Goal: Task Accomplishment & Management: Manage account settings

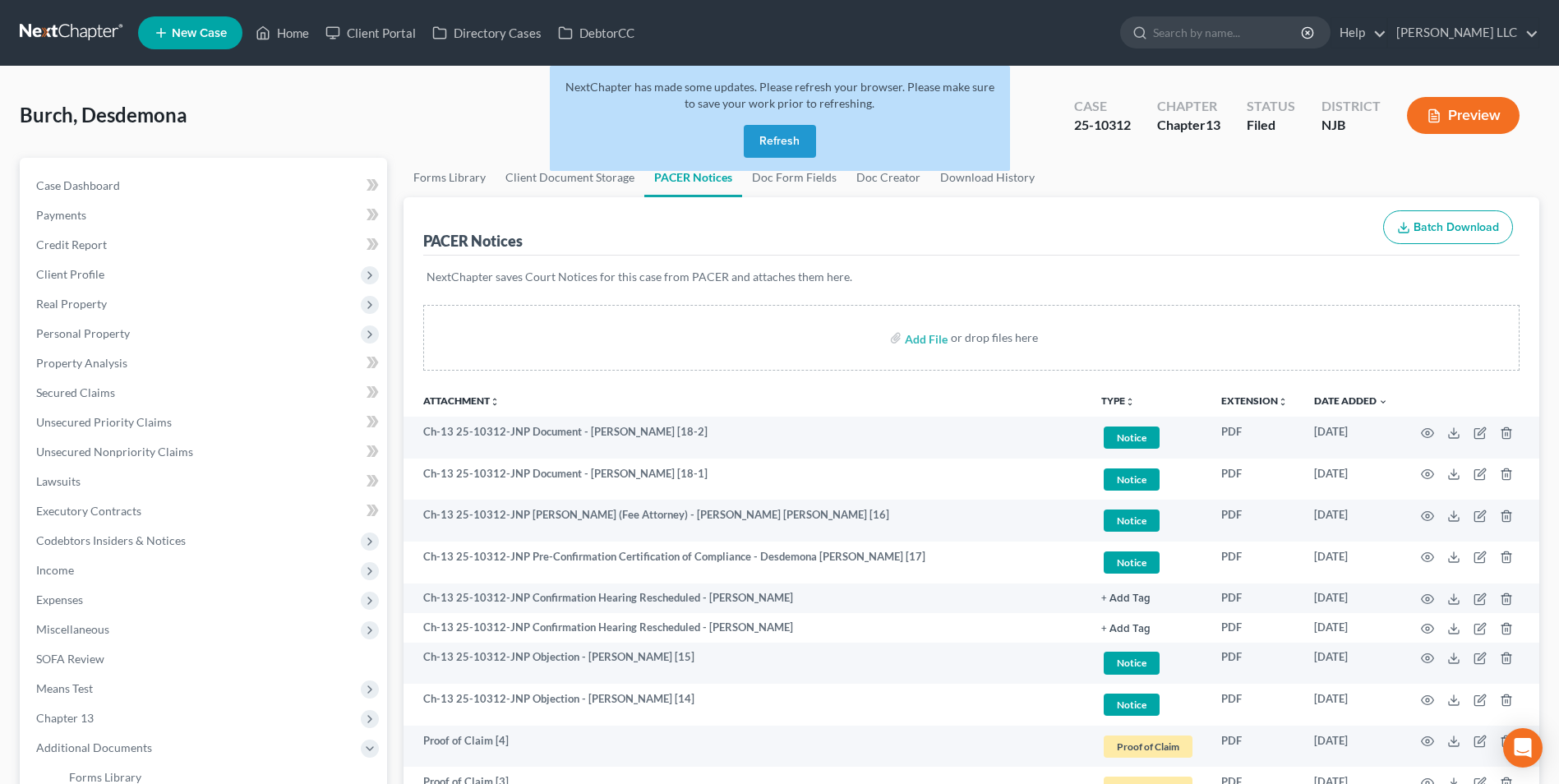
click at [793, 139] on button "Refresh" at bounding box center [780, 141] width 72 height 33
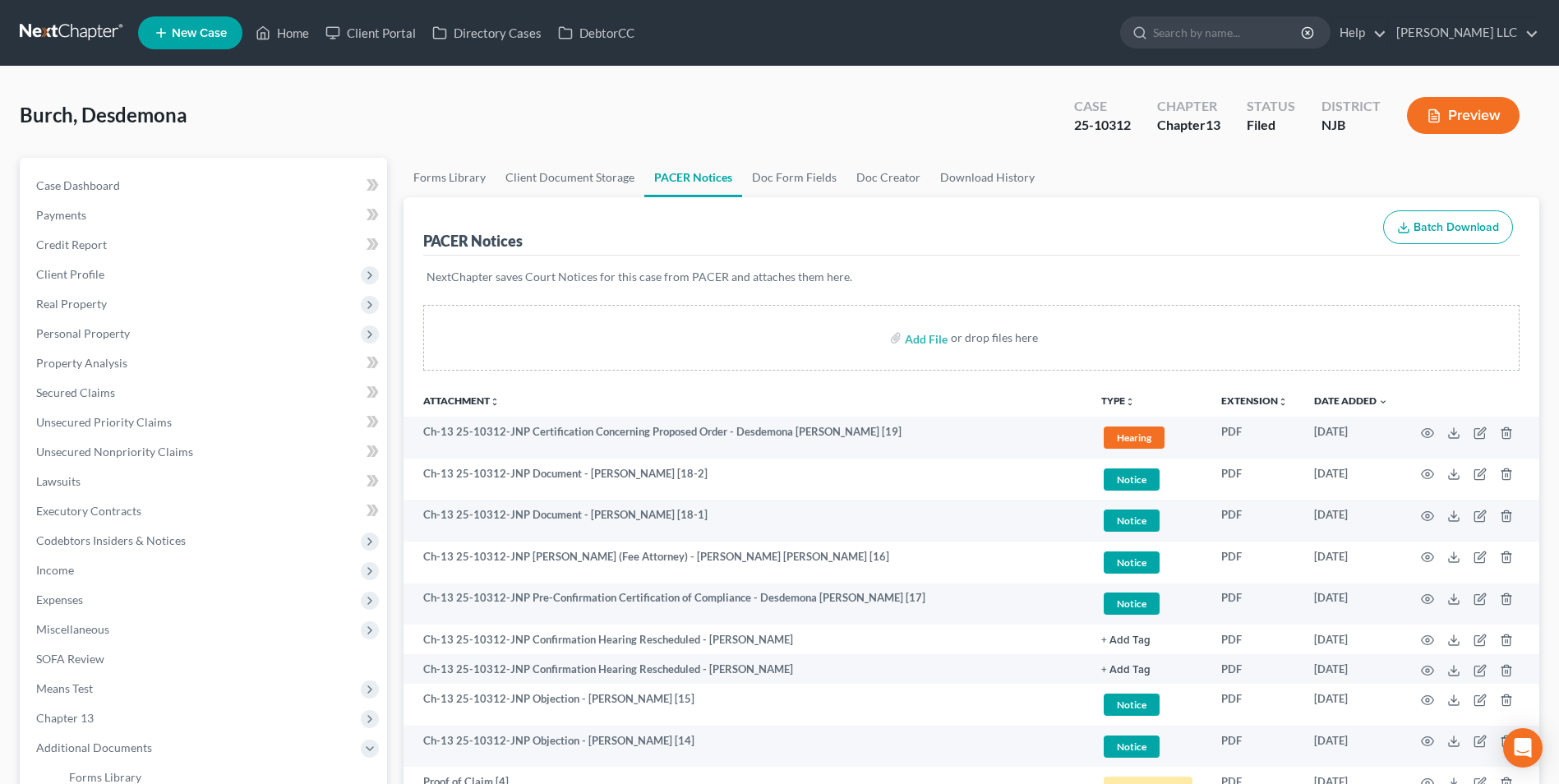
click at [73, 35] on link at bounding box center [72, 33] width 105 height 30
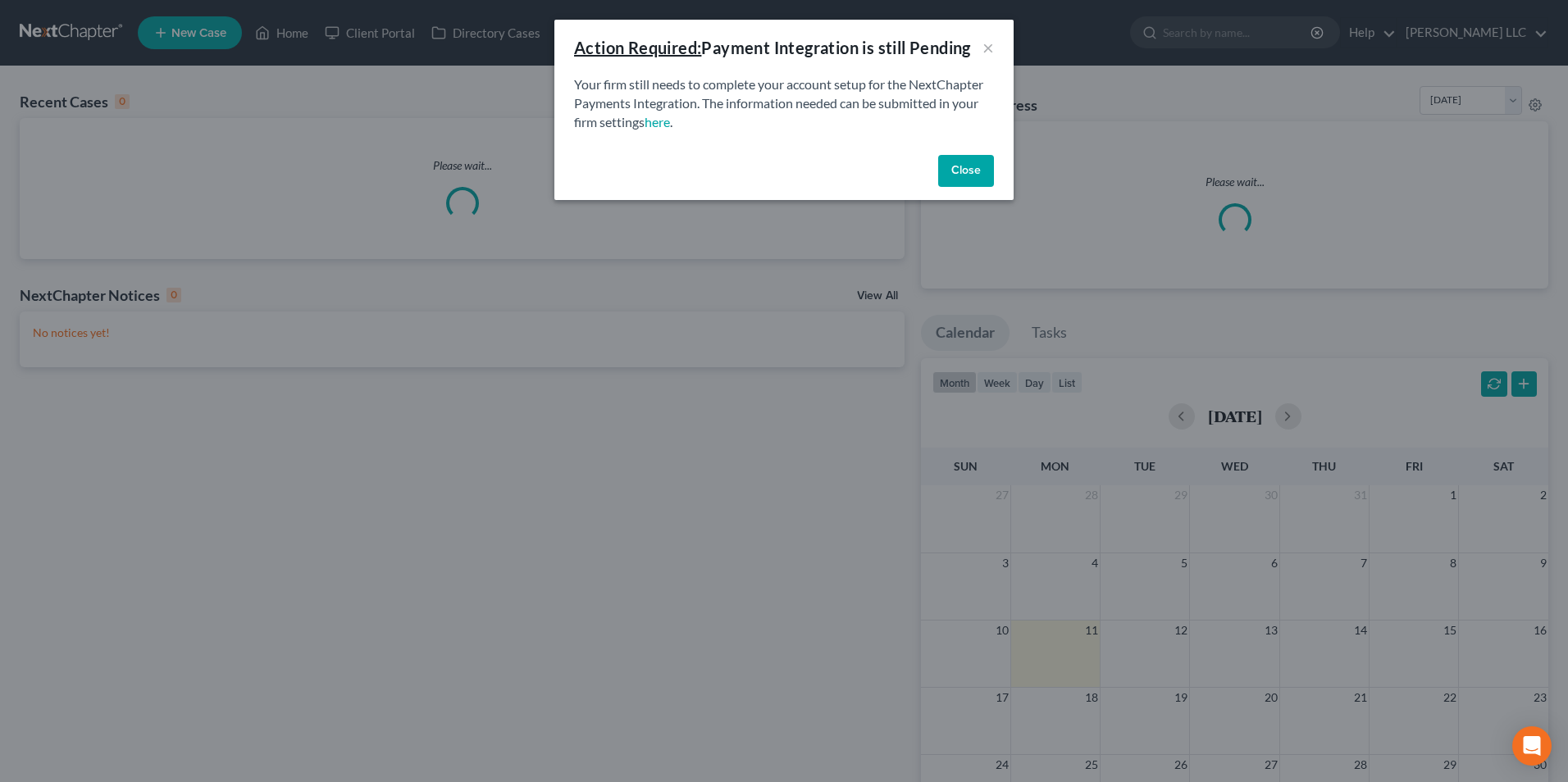
click at [970, 170] on button "Close" at bounding box center [966, 171] width 56 height 33
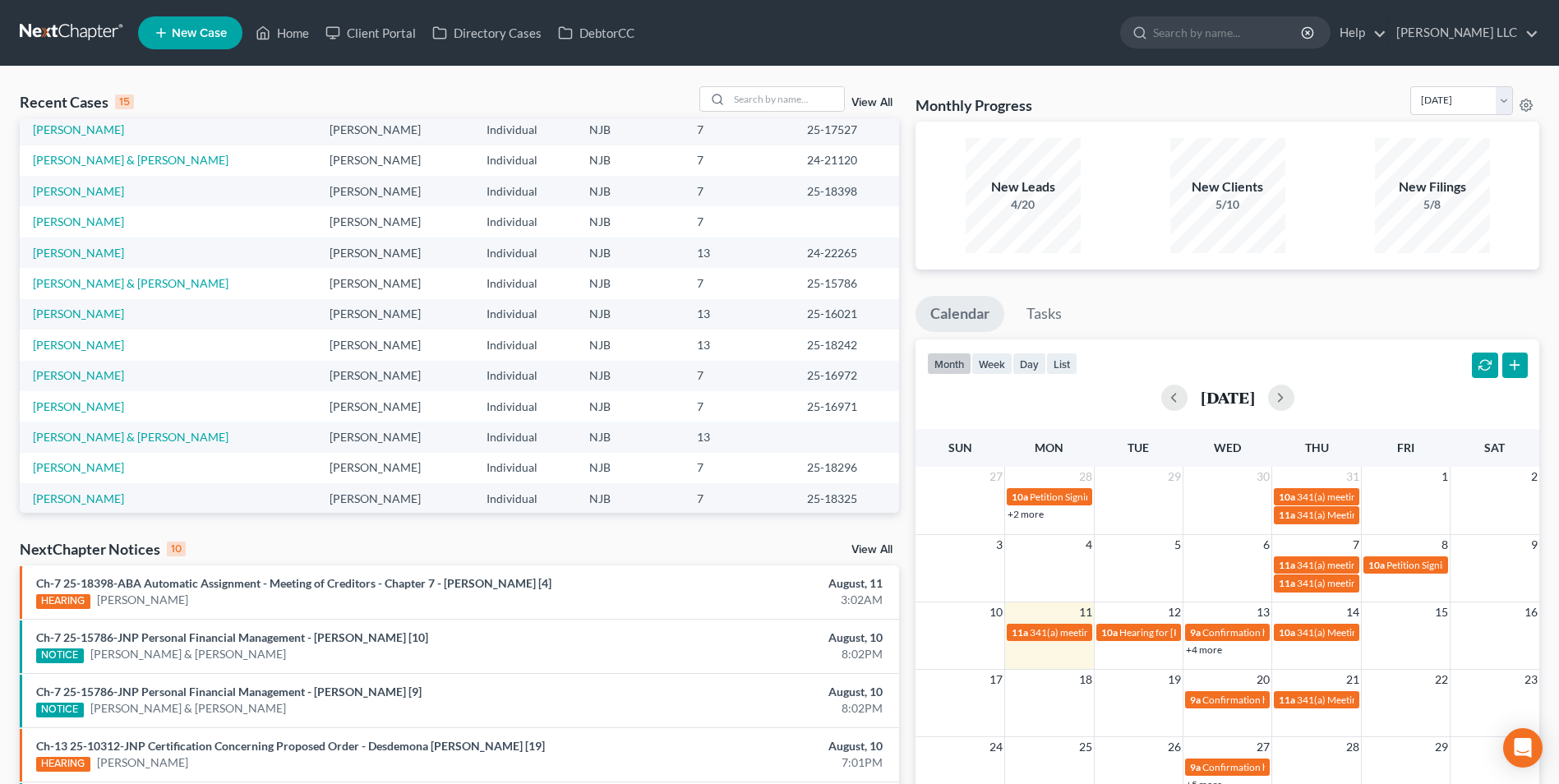
scroll to position [113, 0]
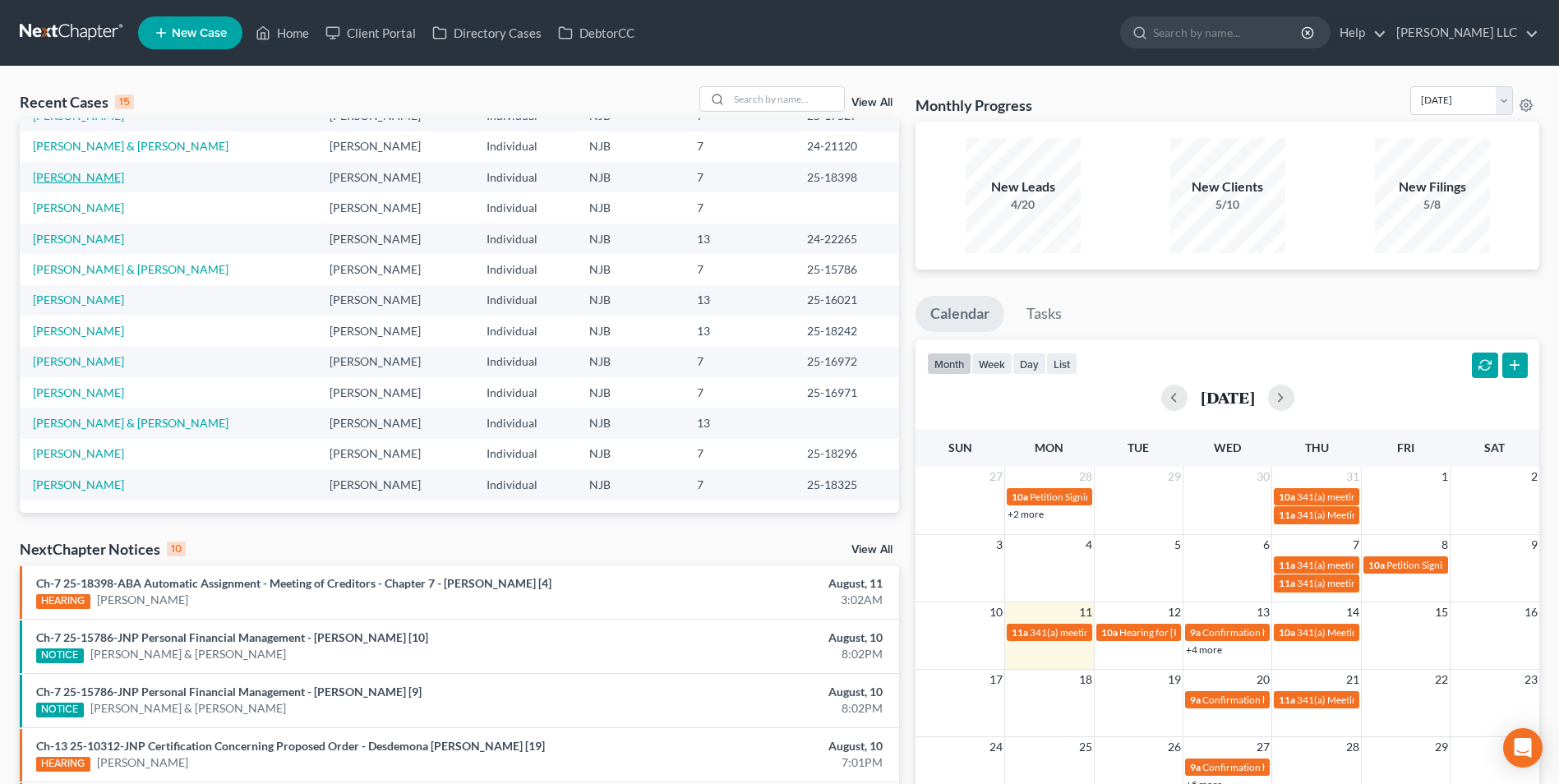
click at [101, 178] on link "Garcia, Armando" at bounding box center [78, 177] width 91 height 14
select select "6"
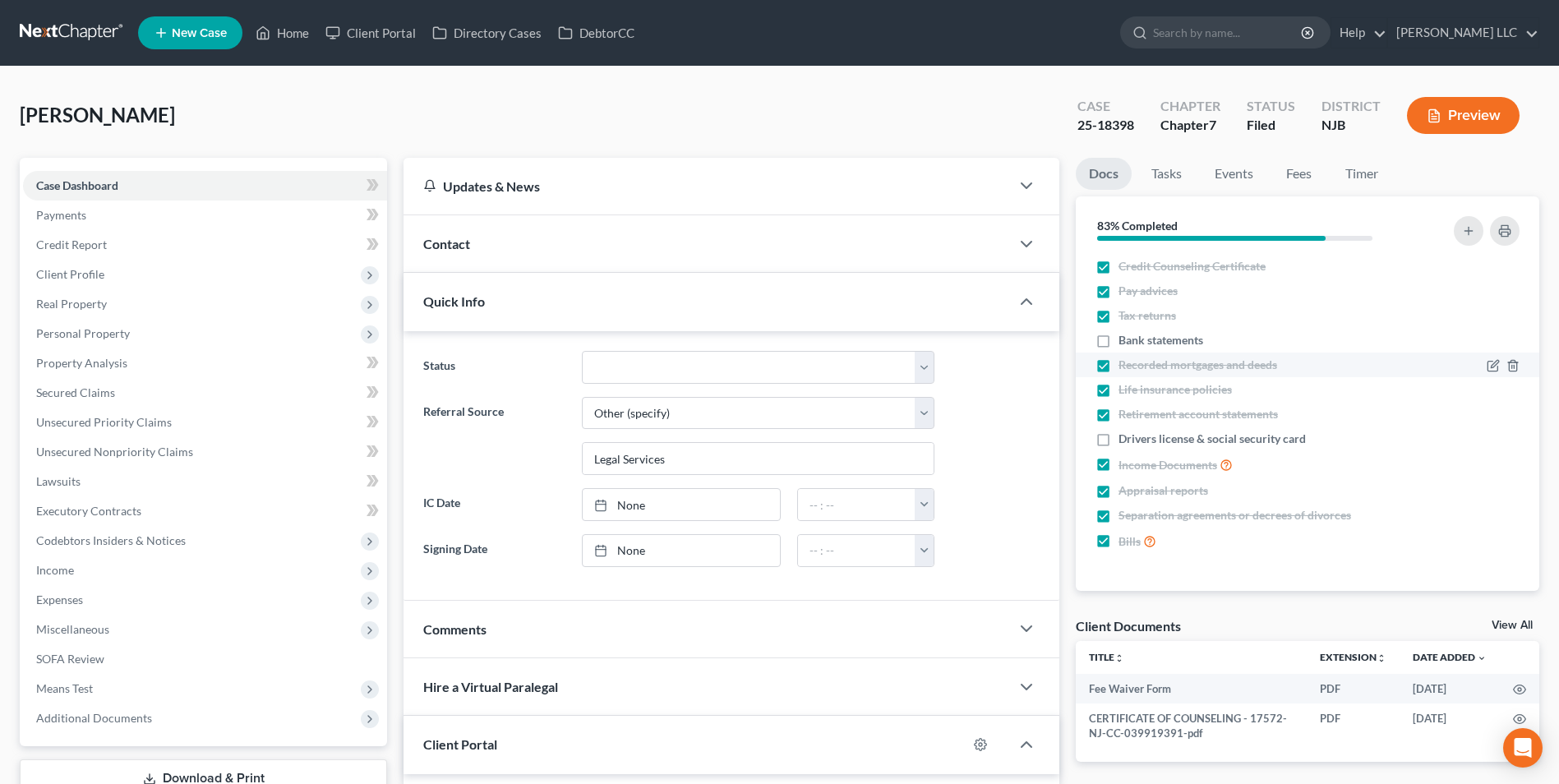
scroll to position [82, 0]
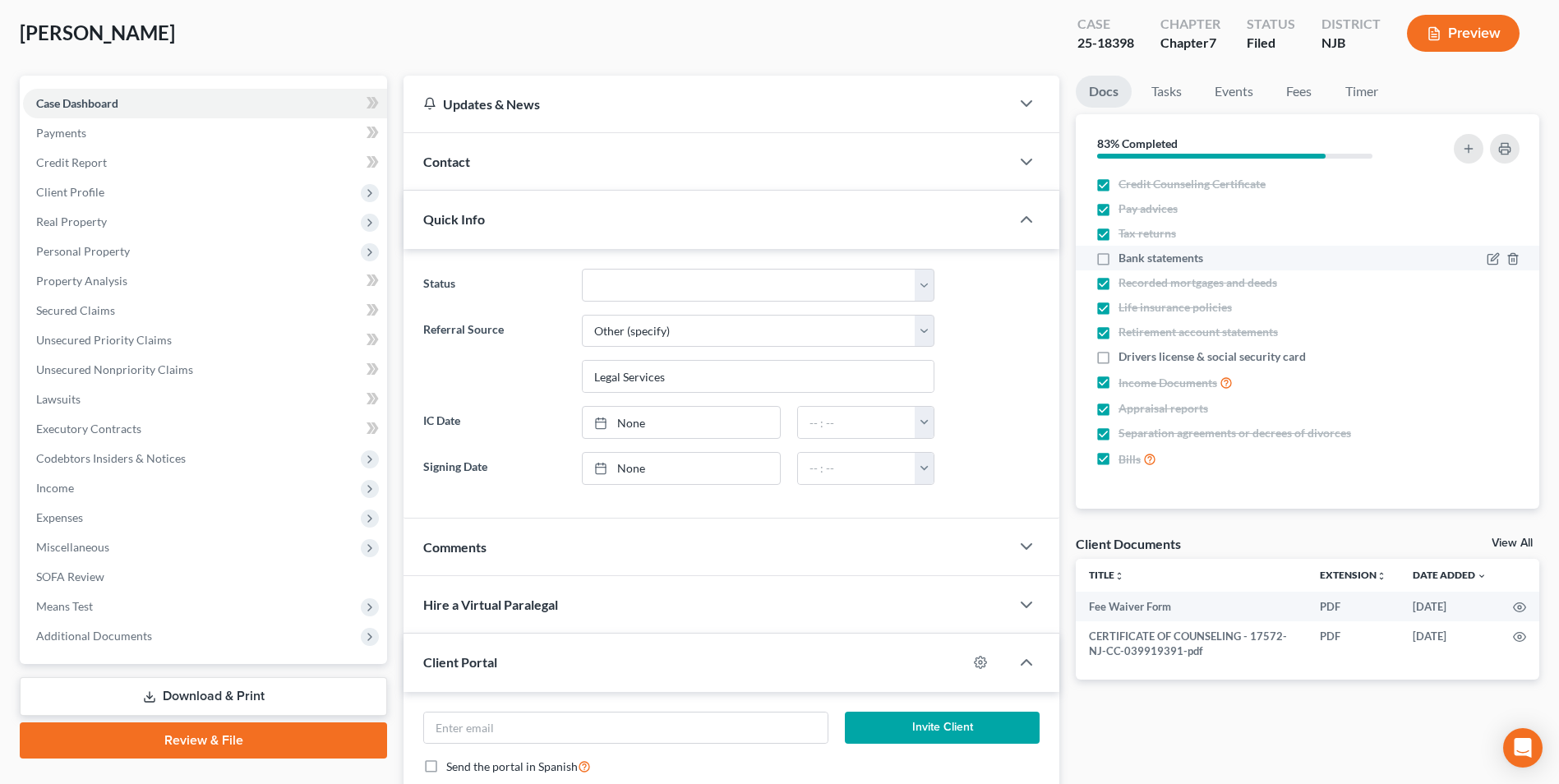
click at [1119, 261] on label "Bank statements" at bounding box center [1160, 258] width 85 height 16
click at [1125, 261] on input "Bank statements" at bounding box center [1130, 255] width 11 height 11
checkbox input "true"
click at [1119, 359] on label "Drivers license & social security card" at bounding box center [1212, 357] width 187 height 16
click at [1125, 359] on input "Drivers license & social security card" at bounding box center [1130, 353] width 11 height 11
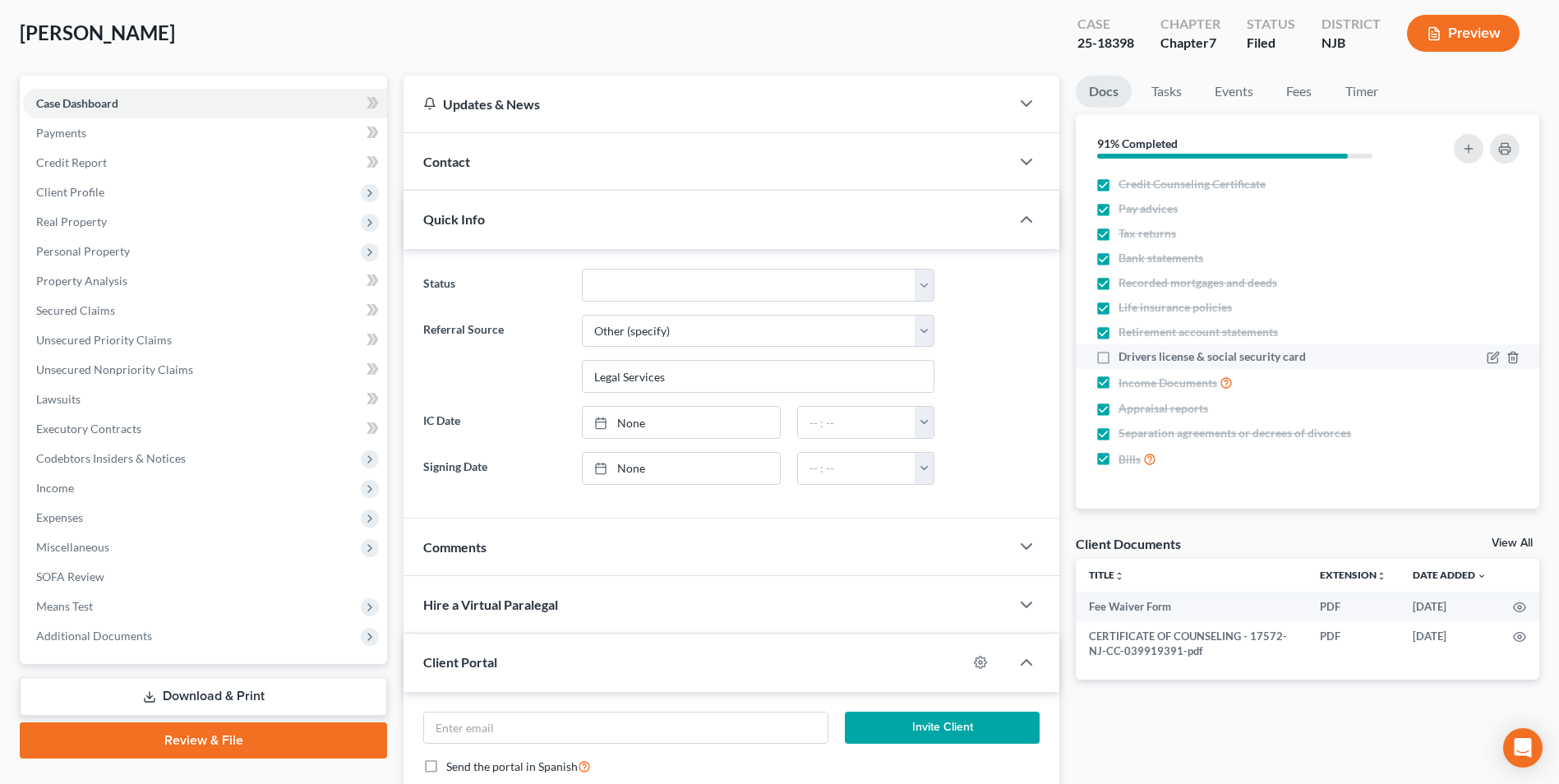
checkbox input "true"
click at [1175, 98] on link "Tasks" at bounding box center [1166, 91] width 57 height 32
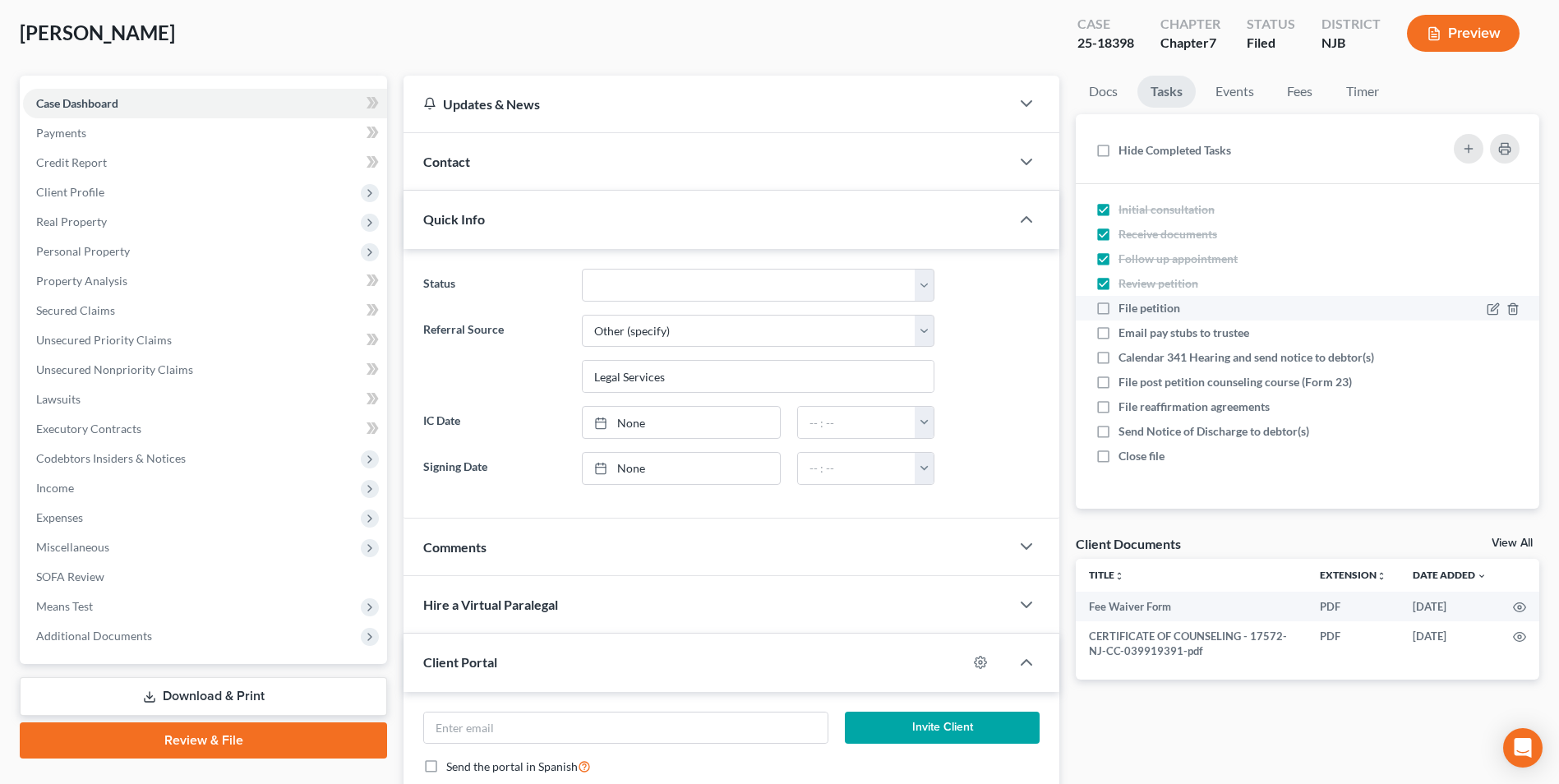
click at [1119, 310] on label "File petition" at bounding box center [1155, 308] width 75 height 16
click at [1125, 310] on input "File petition" at bounding box center [1130, 305] width 11 height 11
checkbox input "true"
click at [1119, 362] on label "Calendar 341 Hearing and send notice to debtor(s)" at bounding box center [1252, 357] width 269 height 16
click at [1125, 360] on input "Calendar 341 Hearing and send notice to debtor(s)" at bounding box center [1130, 354] width 11 height 11
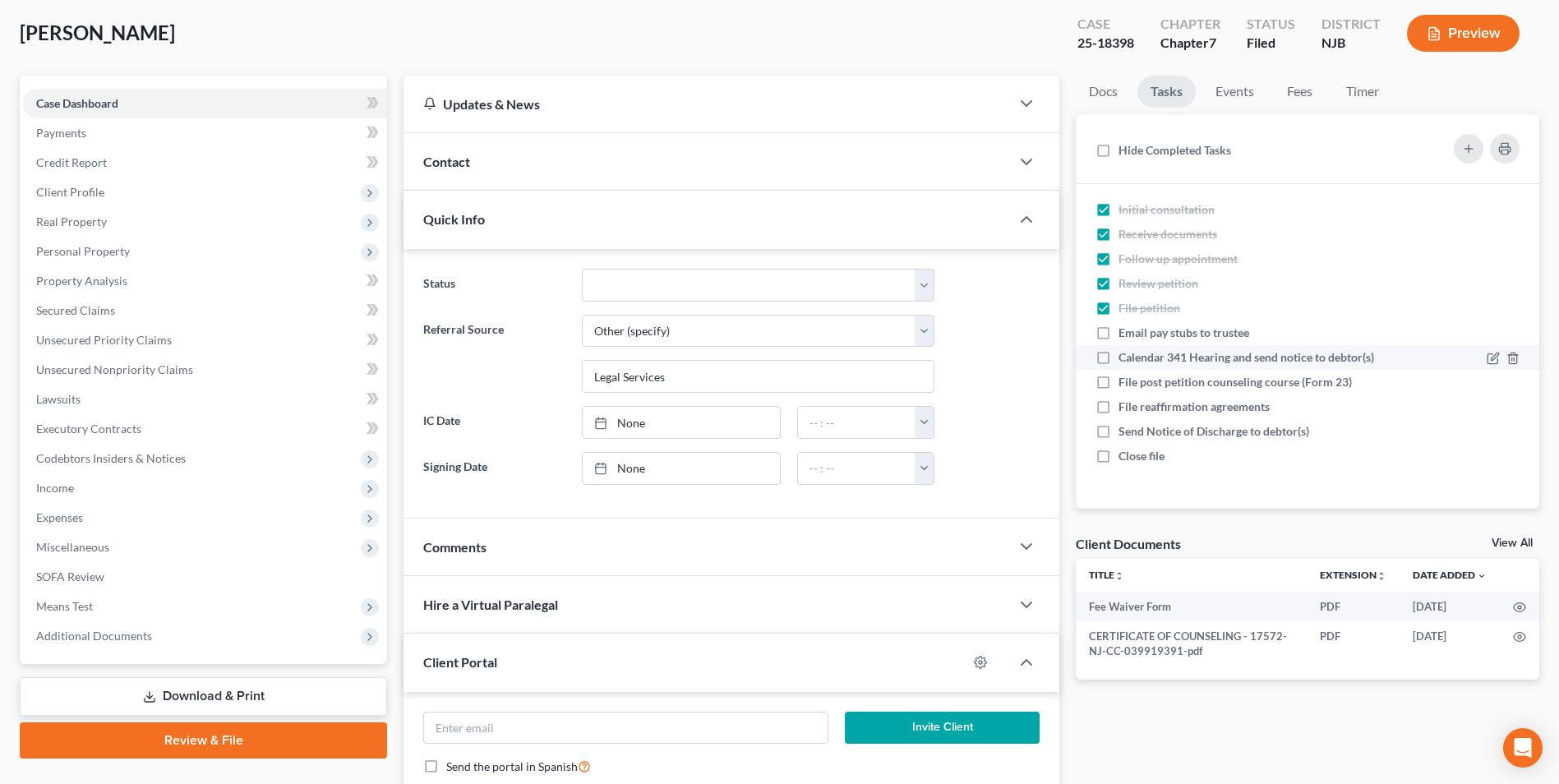
checkbox input "true"
click at [1231, 92] on link "Events" at bounding box center [1234, 91] width 65 height 32
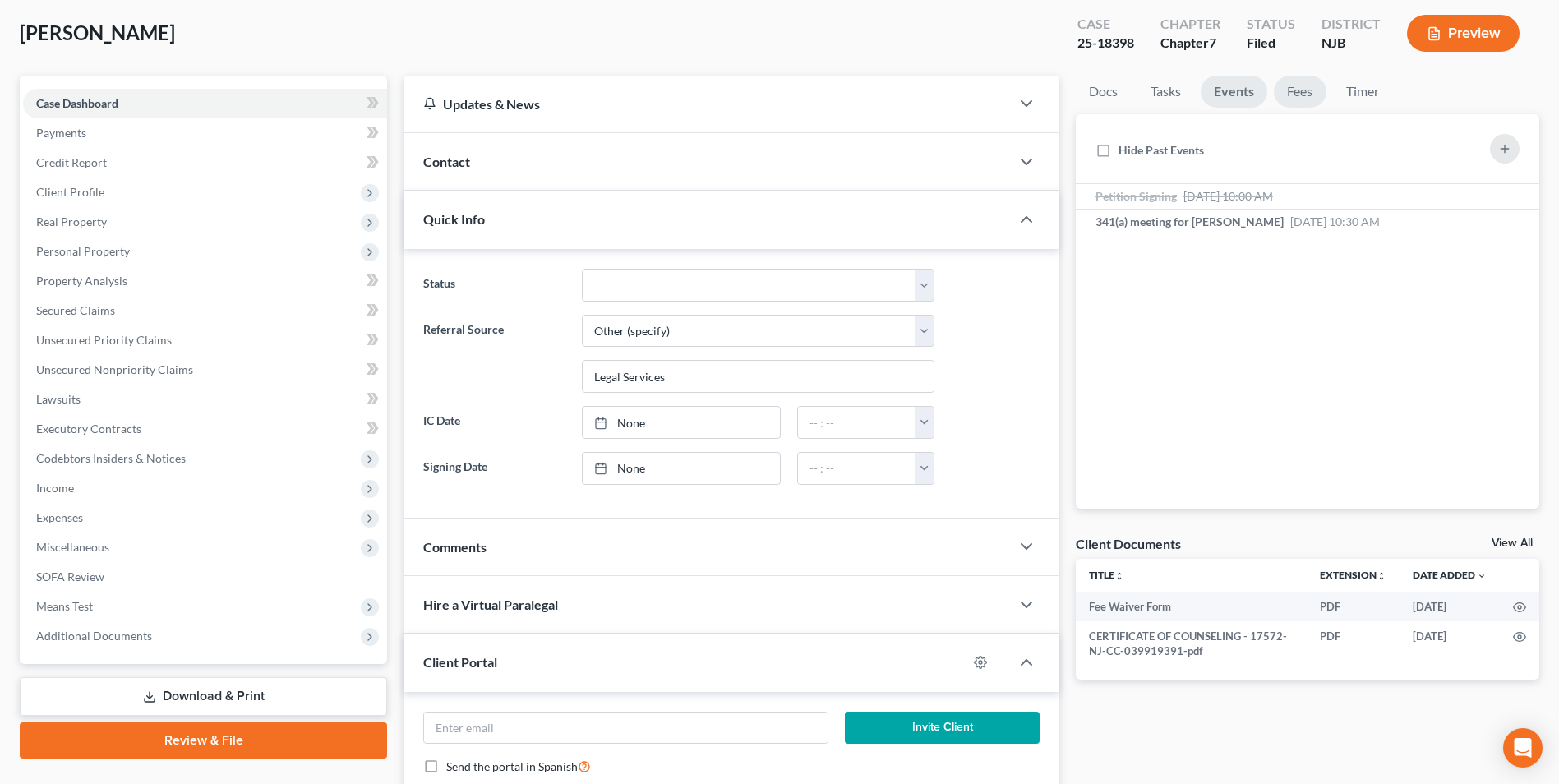
click at [1290, 95] on link "Fees" at bounding box center [1300, 91] width 53 height 32
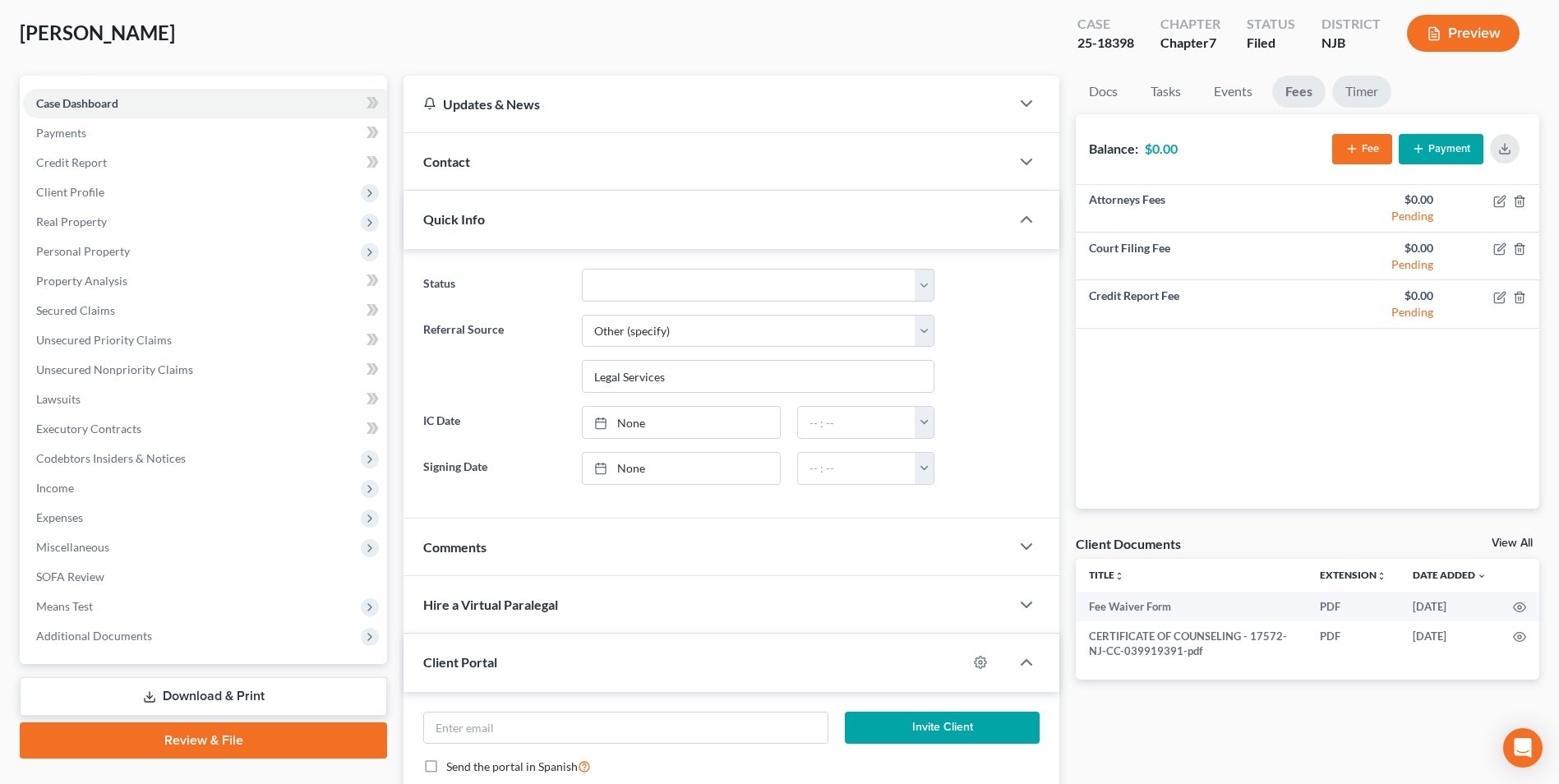
click at [1367, 90] on link "Timer" at bounding box center [1362, 91] width 59 height 32
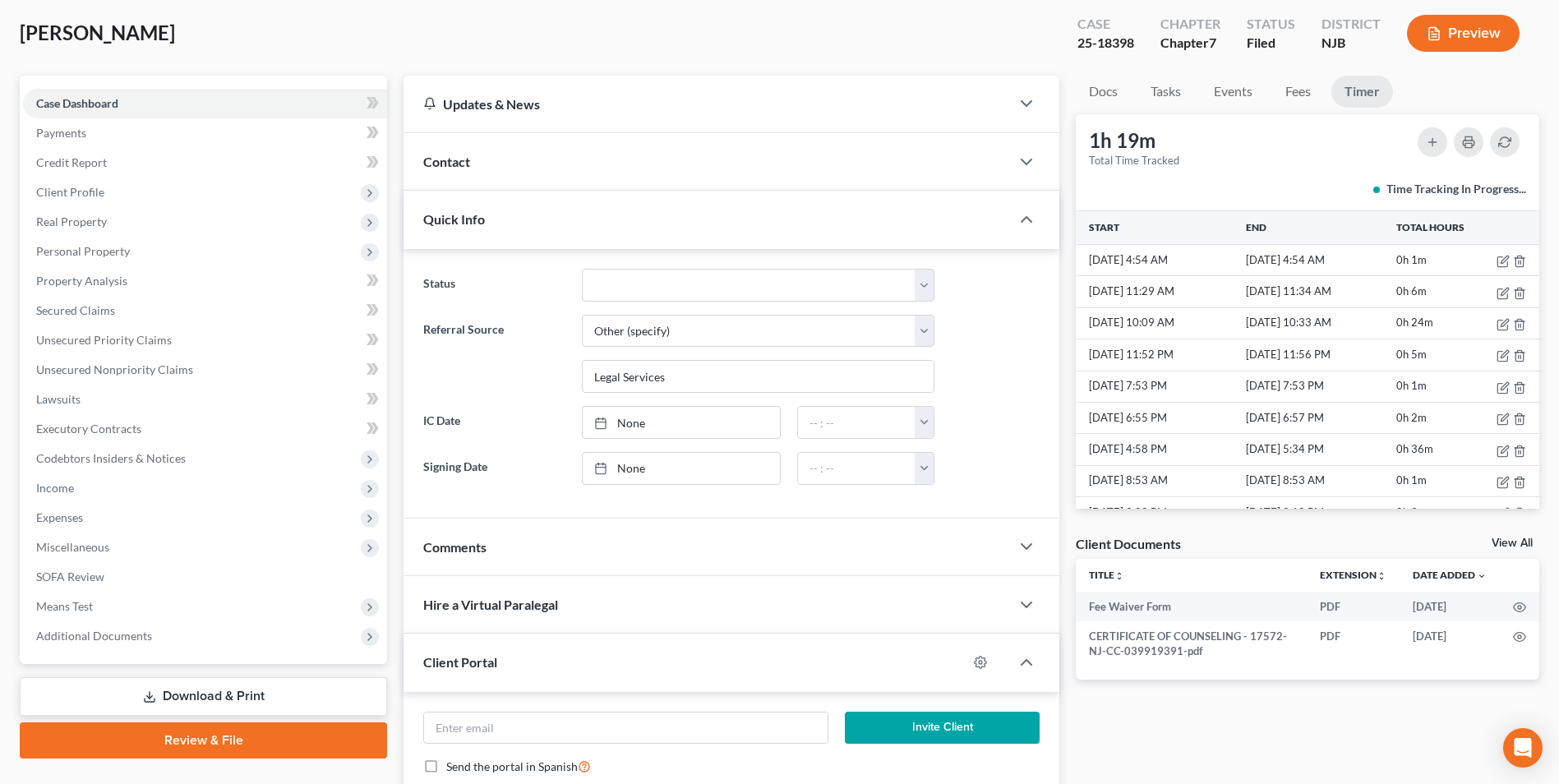
click at [1507, 540] on link "View All" at bounding box center [1512, 543] width 41 height 12
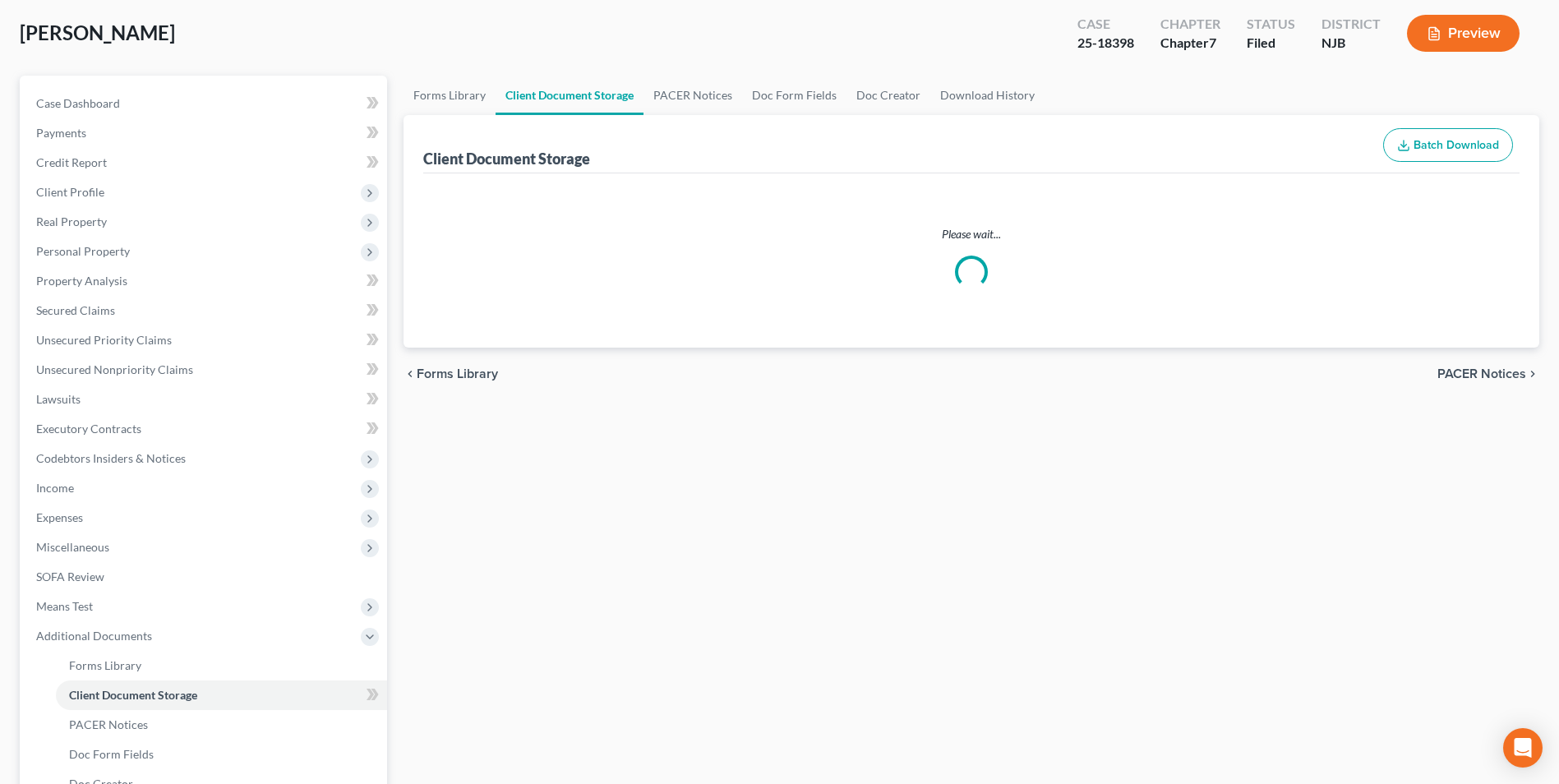
scroll to position [81, 0]
select select "9"
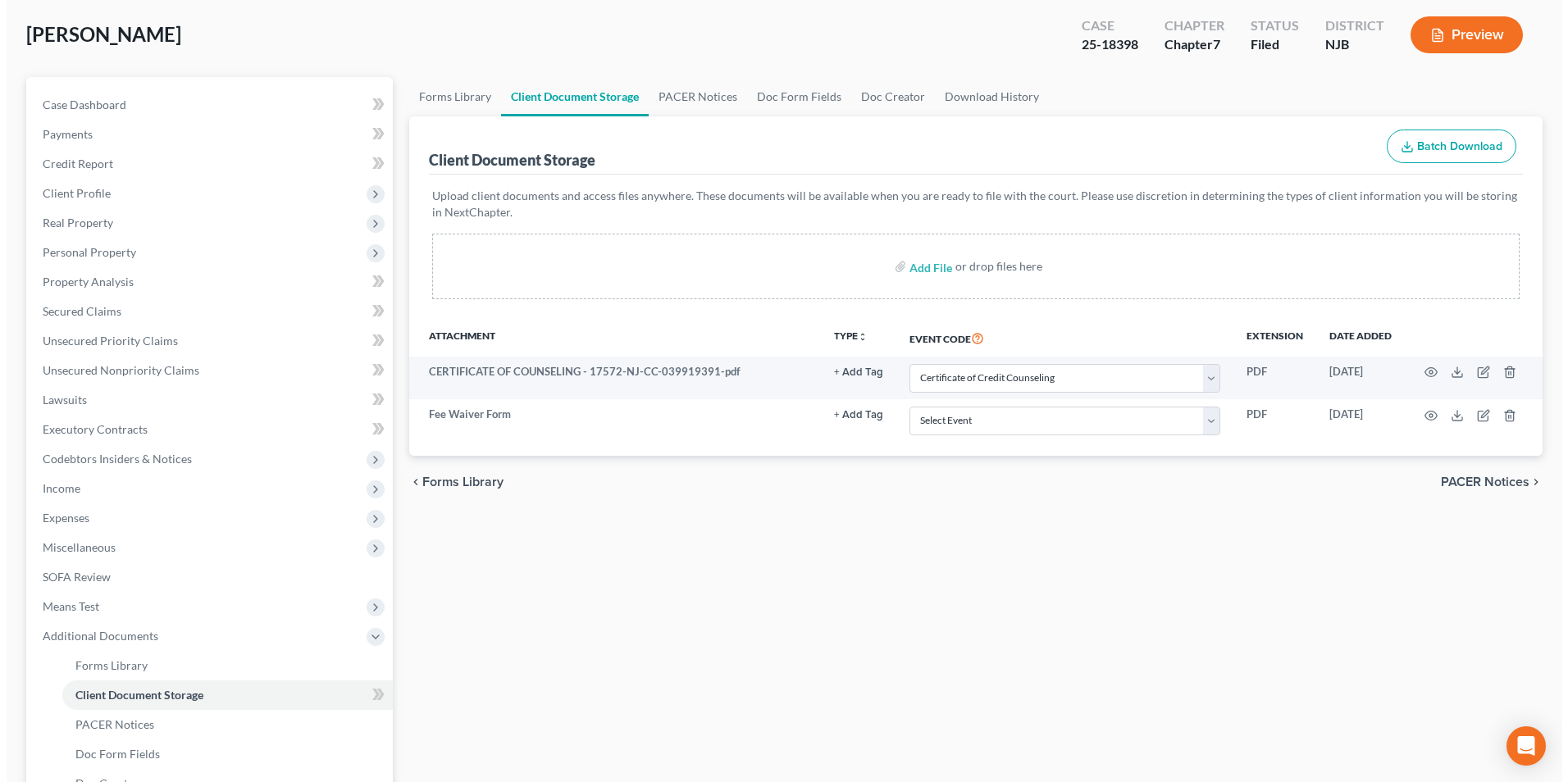
scroll to position [0, 0]
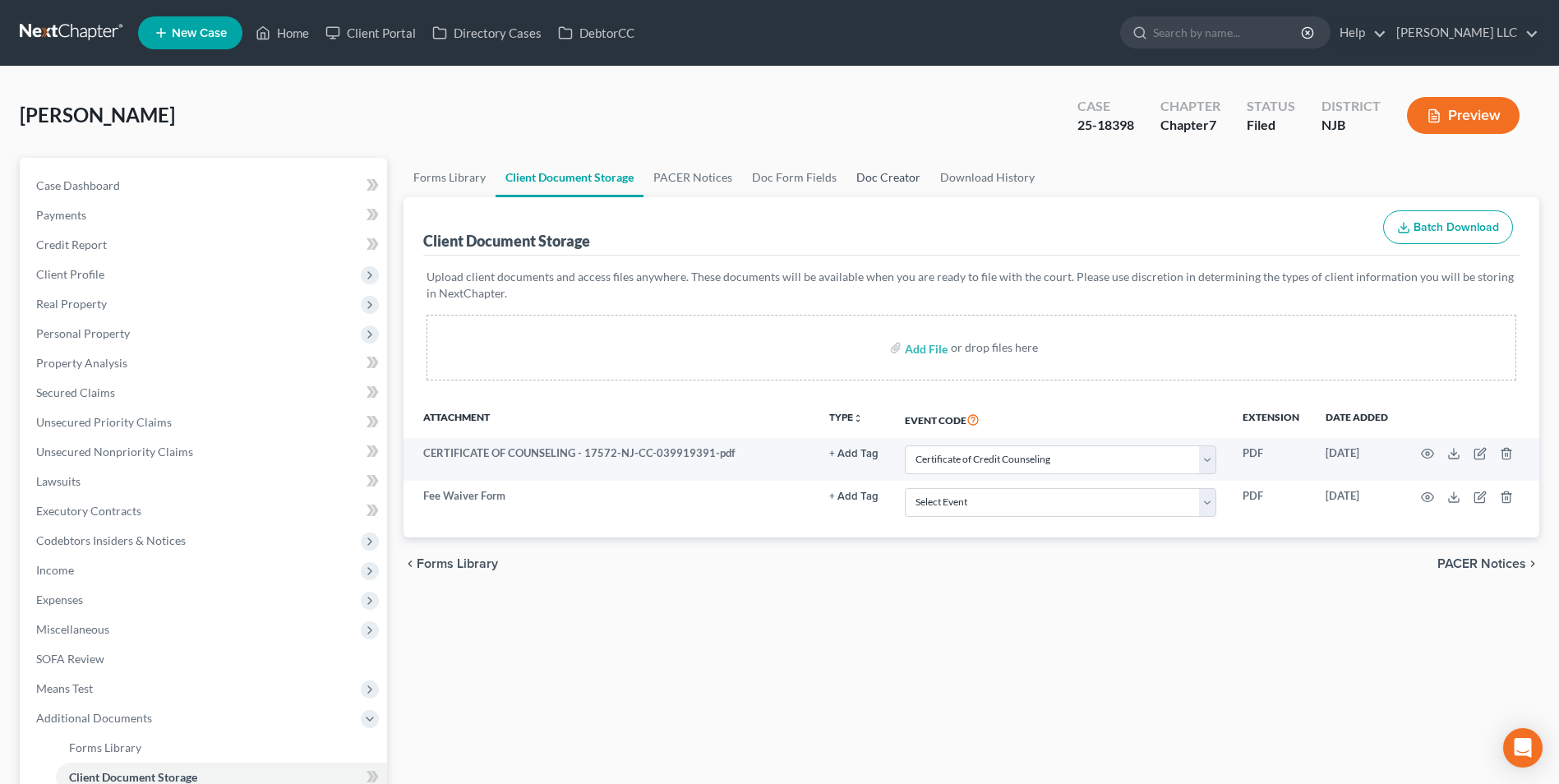
click at [871, 179] on link "Doc Creator" at bounding box center [888, 178] width 84 height 39
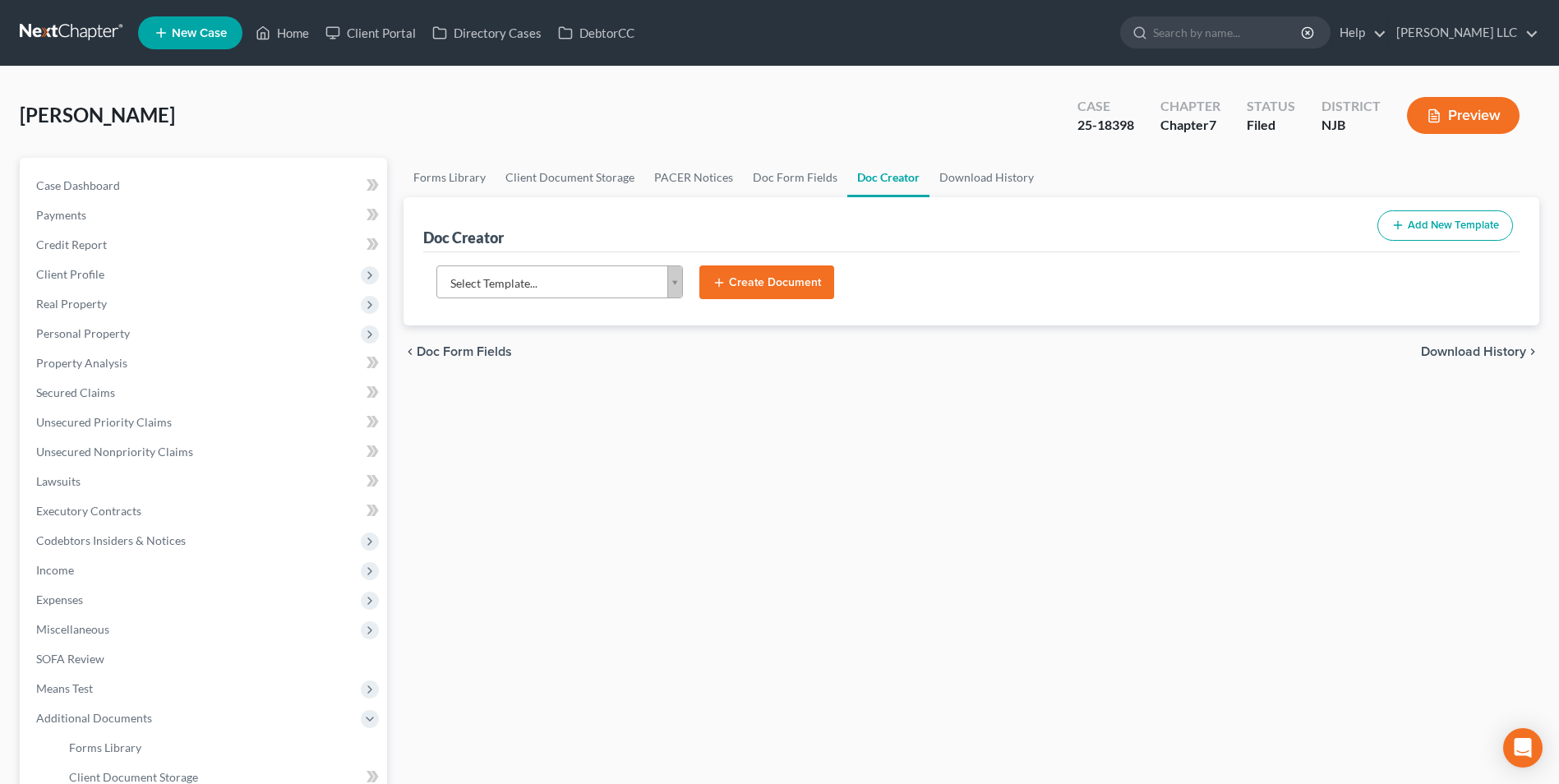
click at [677, 288] on body "Home New Case Client Portal Directory Cases DebtorCC ROBERT H JOHNSON LLC rjohn…" at bounding box center [779, 540] width 1559 height 1081
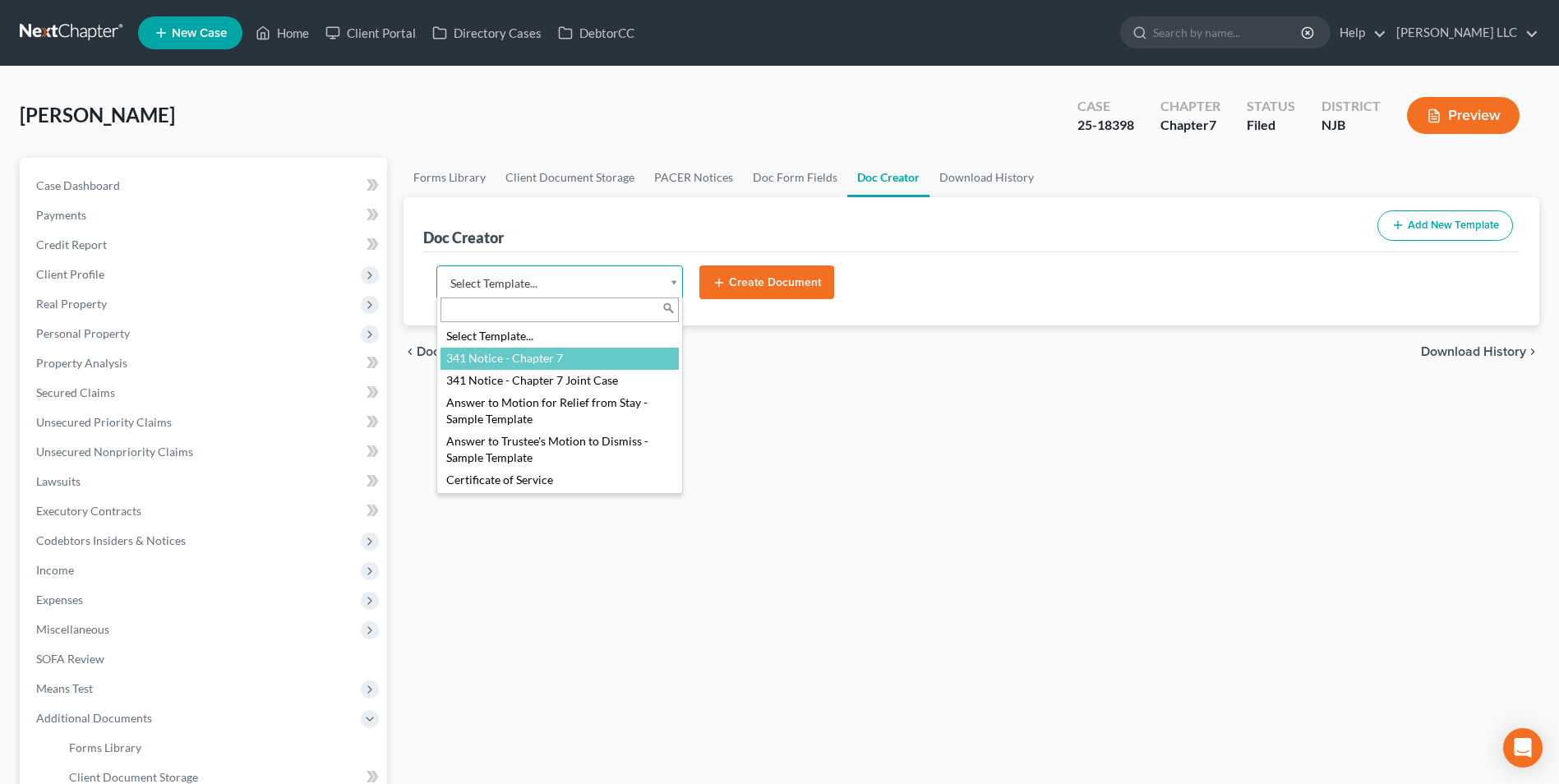
select select "374"
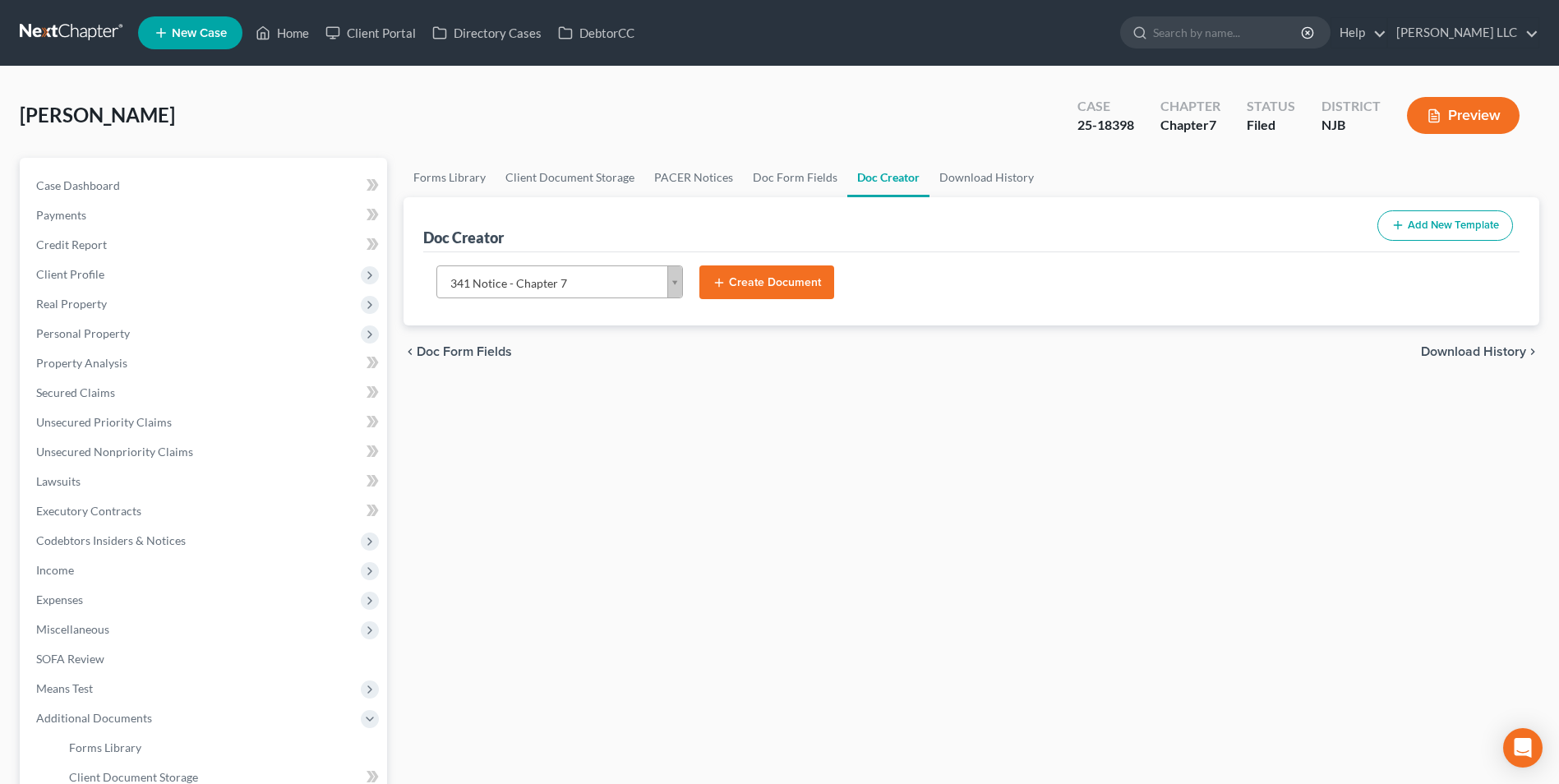
click at [734, 285] on button "Create Document" at bounding box center [767, 283] width 135 height 35
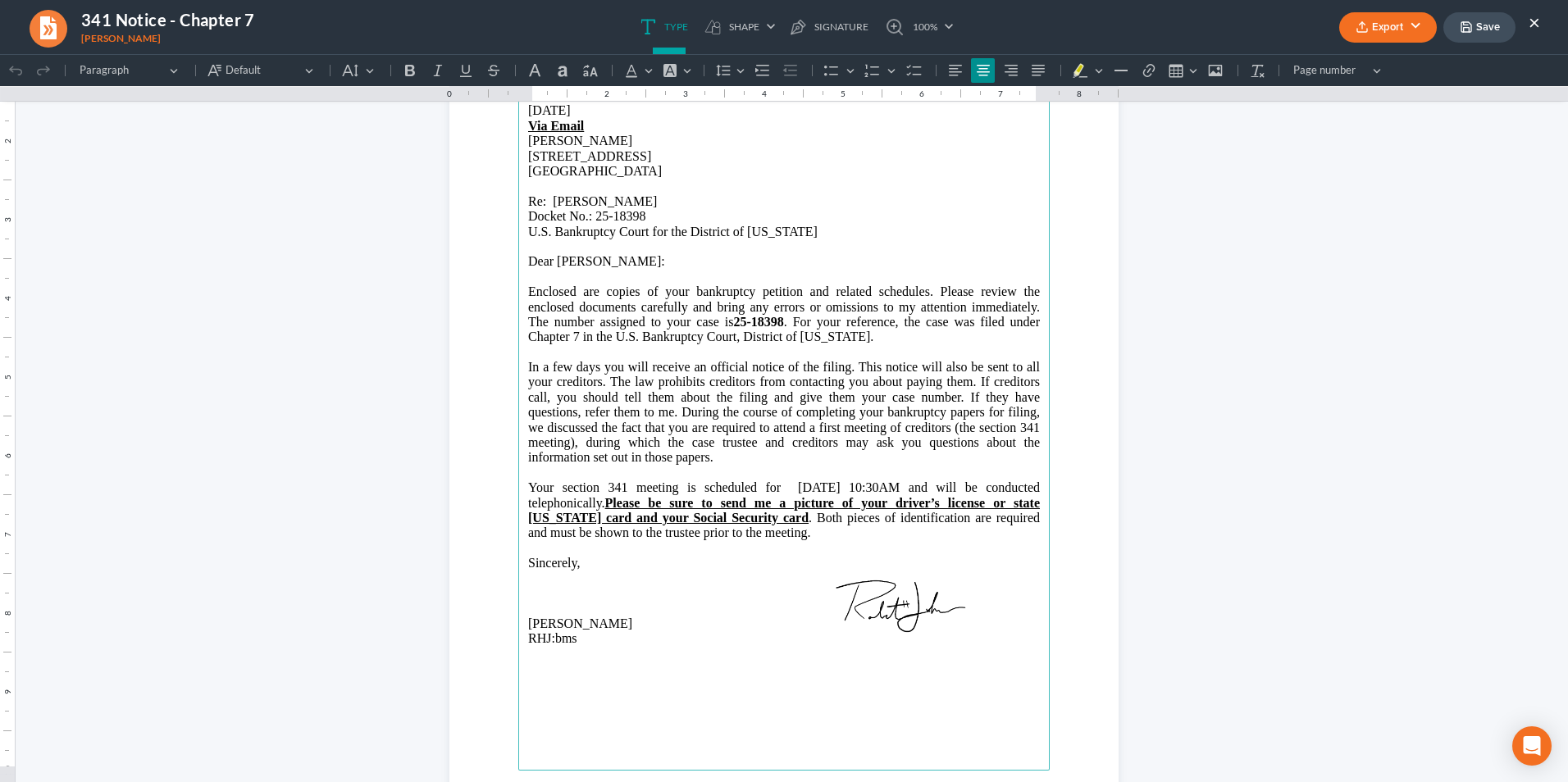
scroll to position [164, 0]
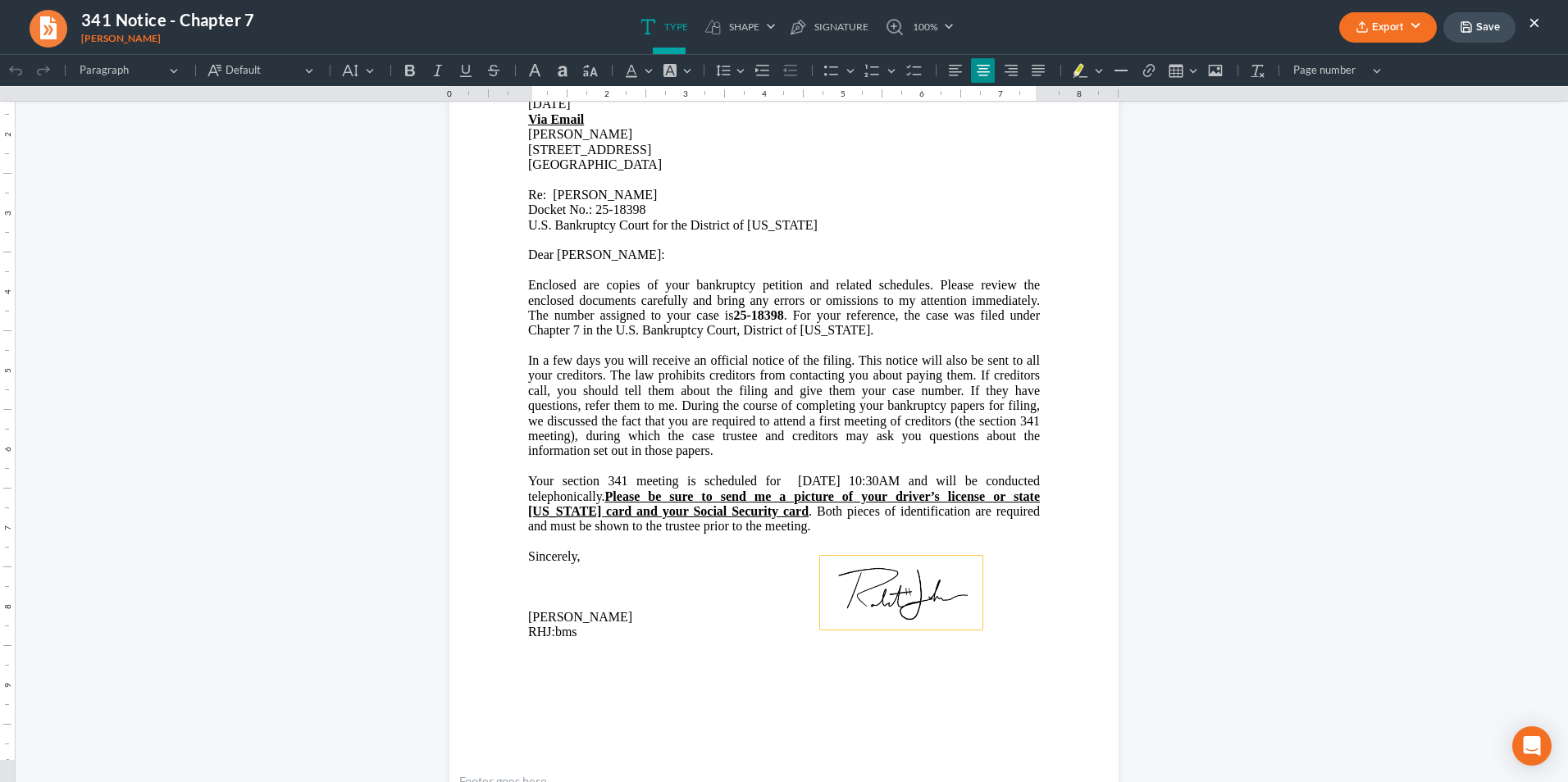
click at [870, 584] on img at bounding box center [901, 593] width 164 height 75
drag, startPoint x: 698, startPoint y: 526, endPoint x: 517, endPoint y: 498, distance: 183.2
click at [518, 498] on main "⁠⁠⁠⁠⁠⁠⁠ 1818 Old Cuthbert Road, Suite 107 Cherry Hill, New Jersey 08034 P: (856…" at bounding box center [784, 410] width 531 height 708
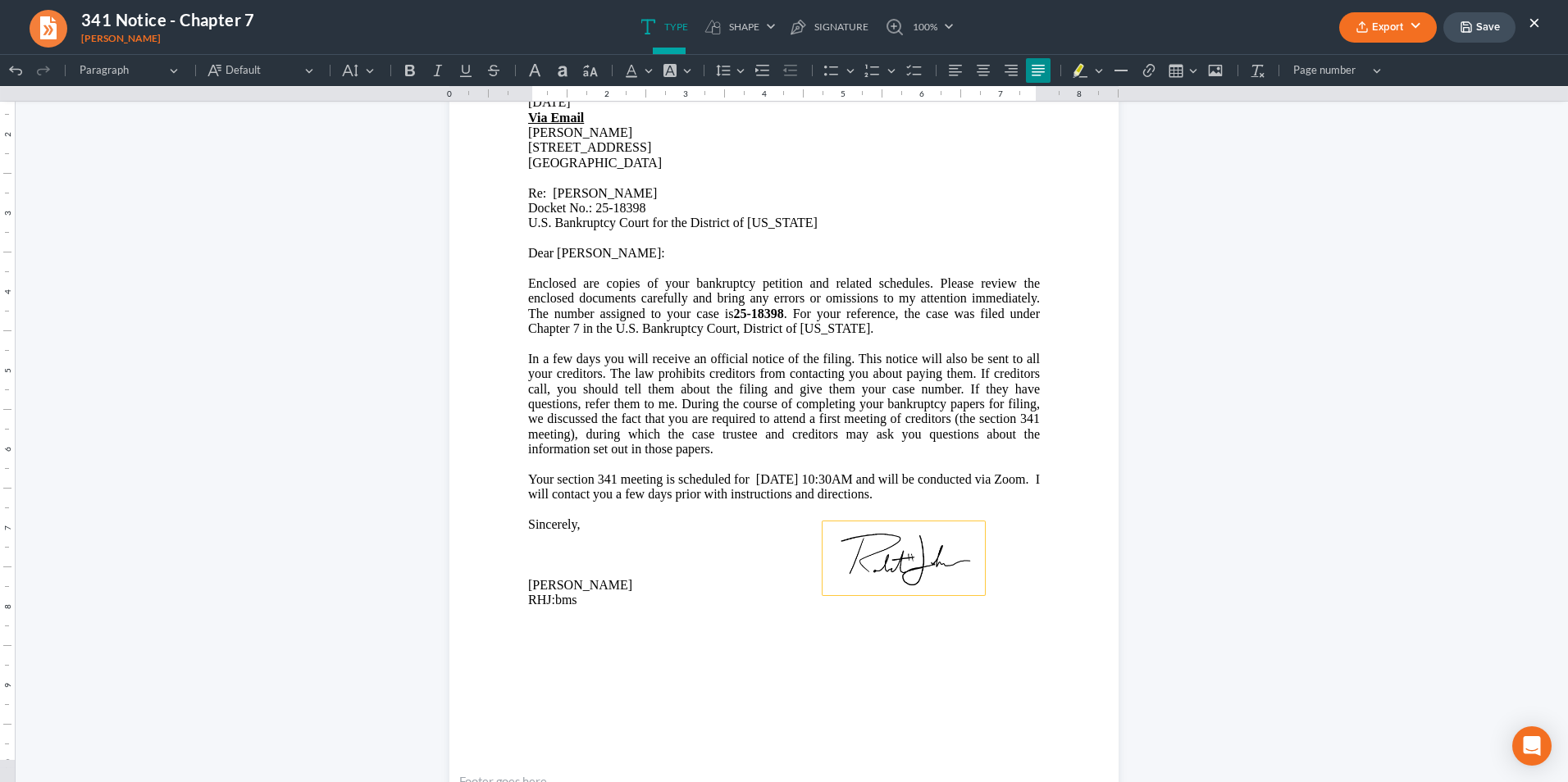
drag, startPoint x: 877, startPoint y: 587, endPoint x: 879, endPoint y: 552, distance: 35.1
click at [879, 552] on img at bounding box center [904, 558] width 164 height 75
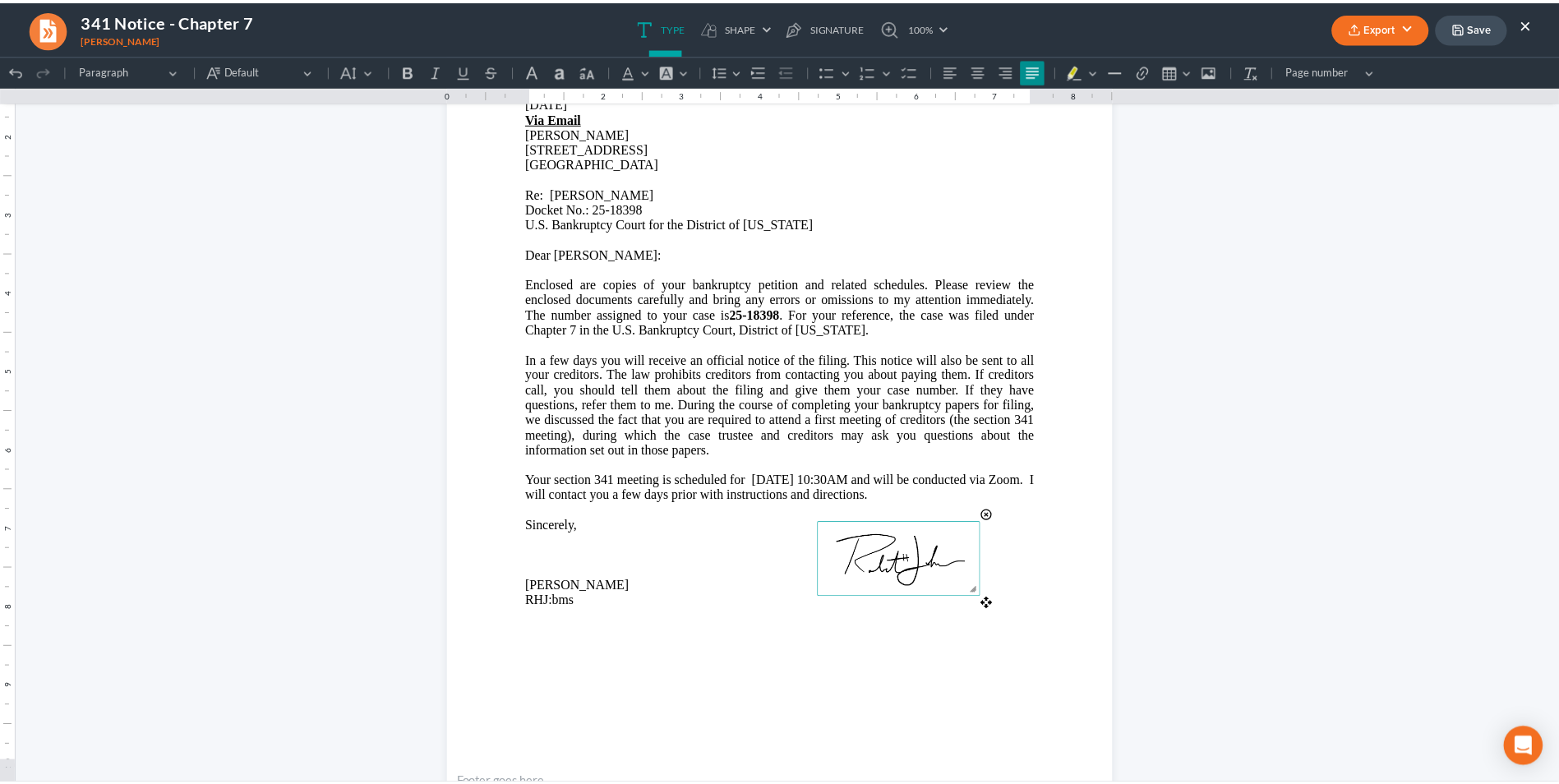
scroll to position [0, 0]
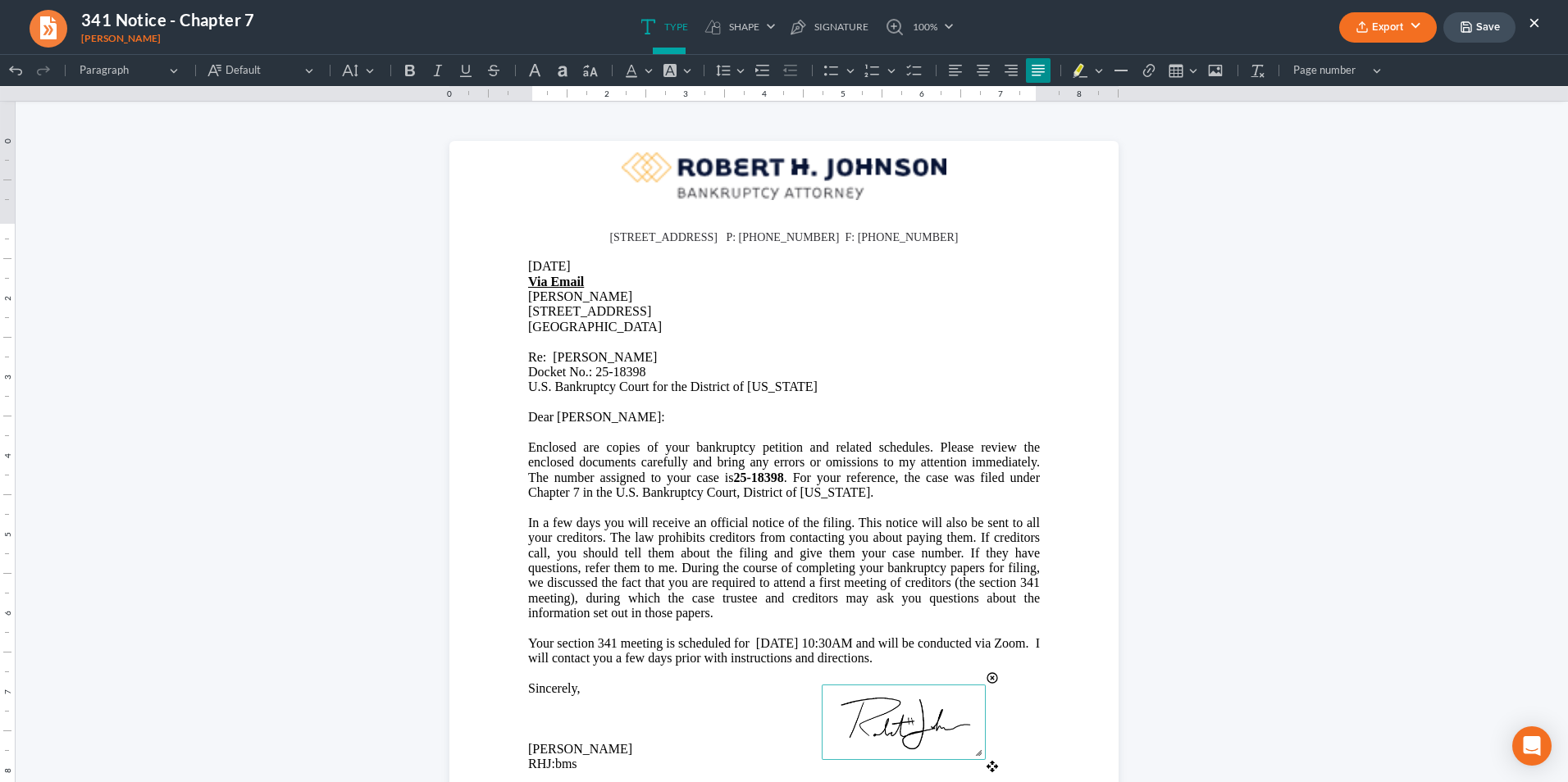
click at [1420, 28] on button "Export" at bounding box center [1388, 27] width 98 height 30
click at [1342, 67] on link "PDF" at bounding box center [1386, 66] width 127 height 28
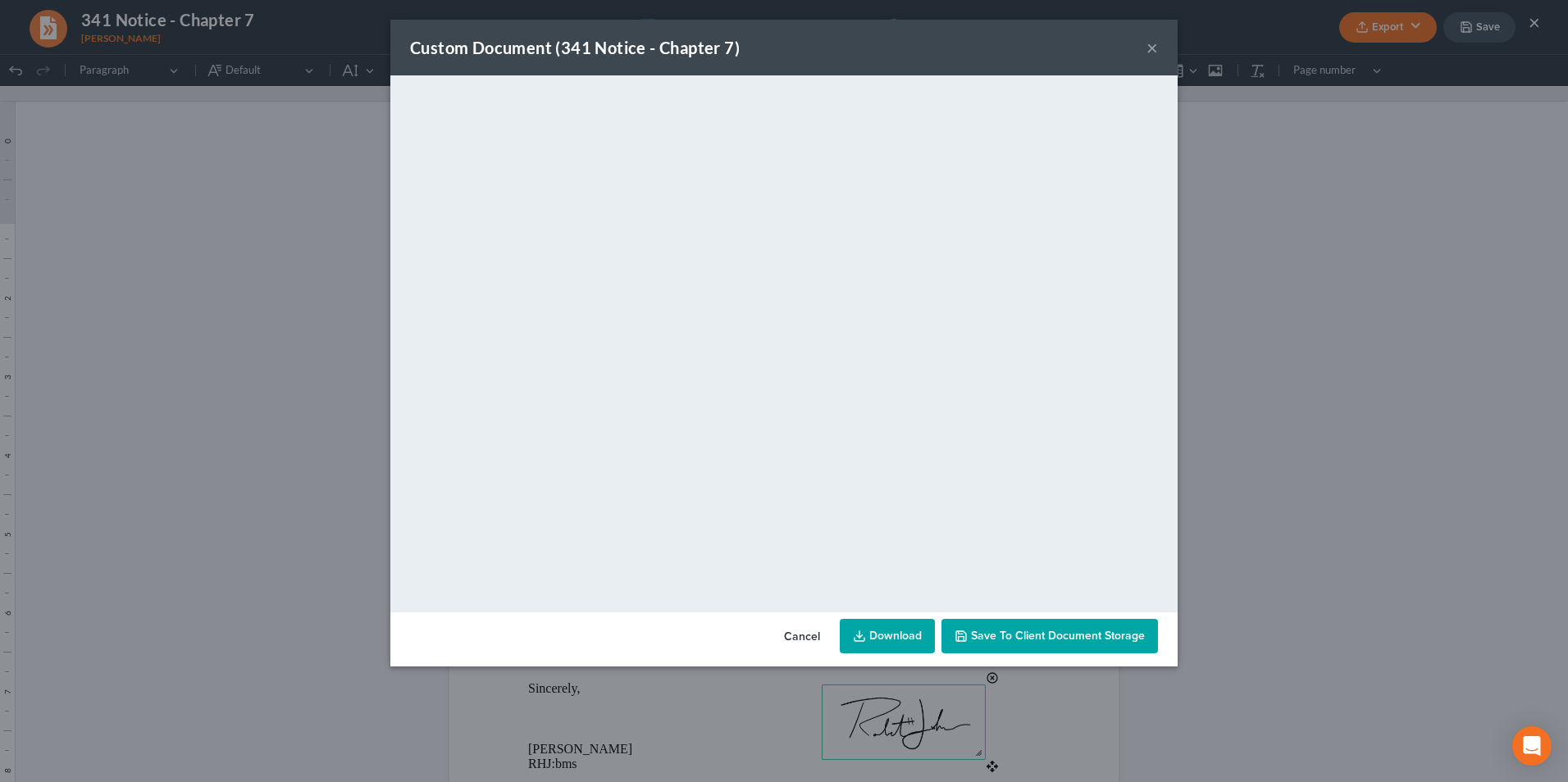
click at [1155, 48] on button "×" at bounding box center [1152, 48] width 11 height 20
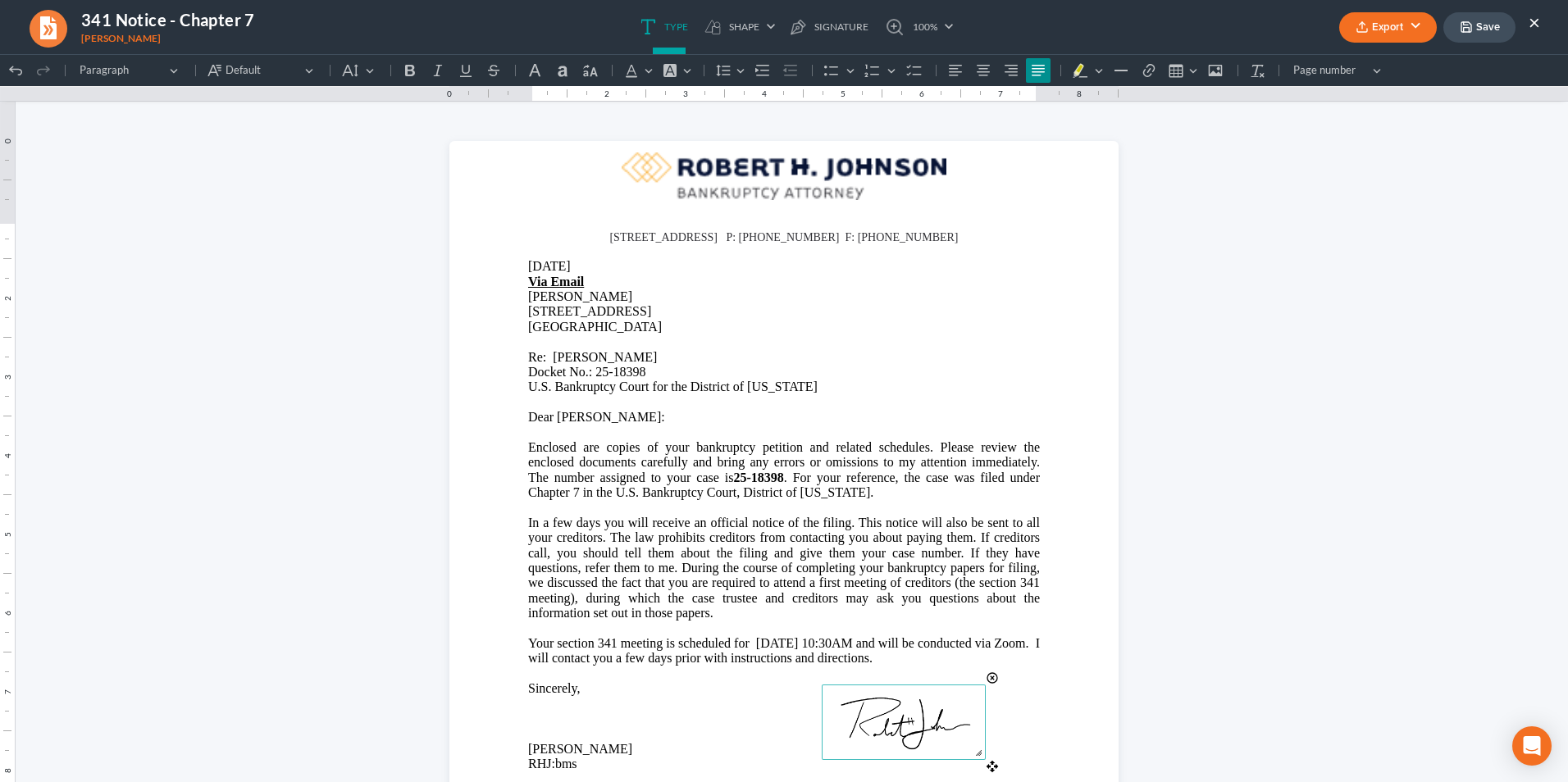
click at [1419, 25] on button "Export" at bounding box center [1388, 27] width 98 height 30
click at [1362, 66] on link "PDF" at bounding box center [1386, 66] width 127 height 28
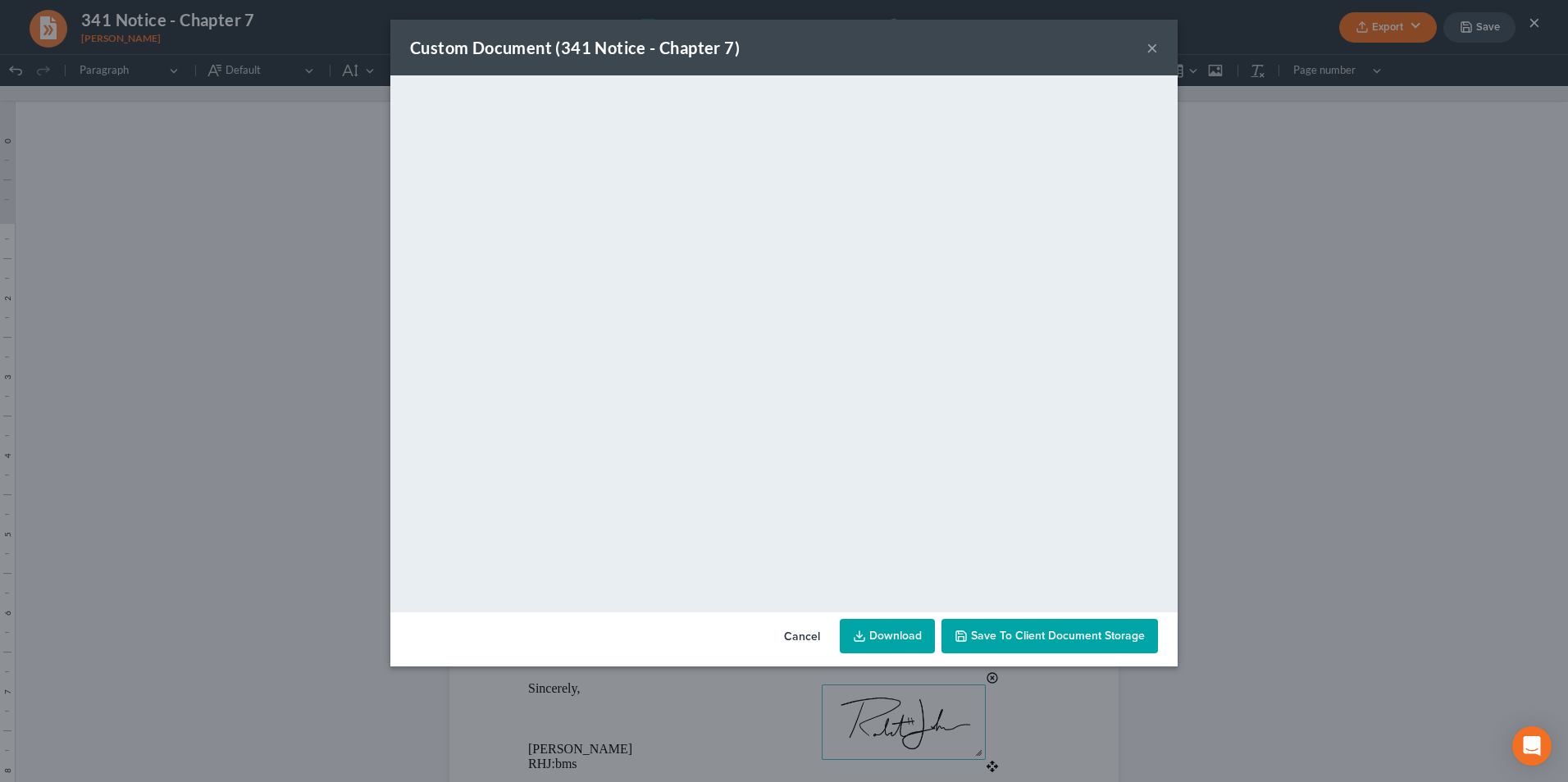
click at [1033, 39] on div "Custom Document (341 Notice - Chapter 7) ×" at bounding box center [784, 48] width 787 height 56
click at [1146, 52] on button "×" at bounding box center [1152, 48] width 11 height 20
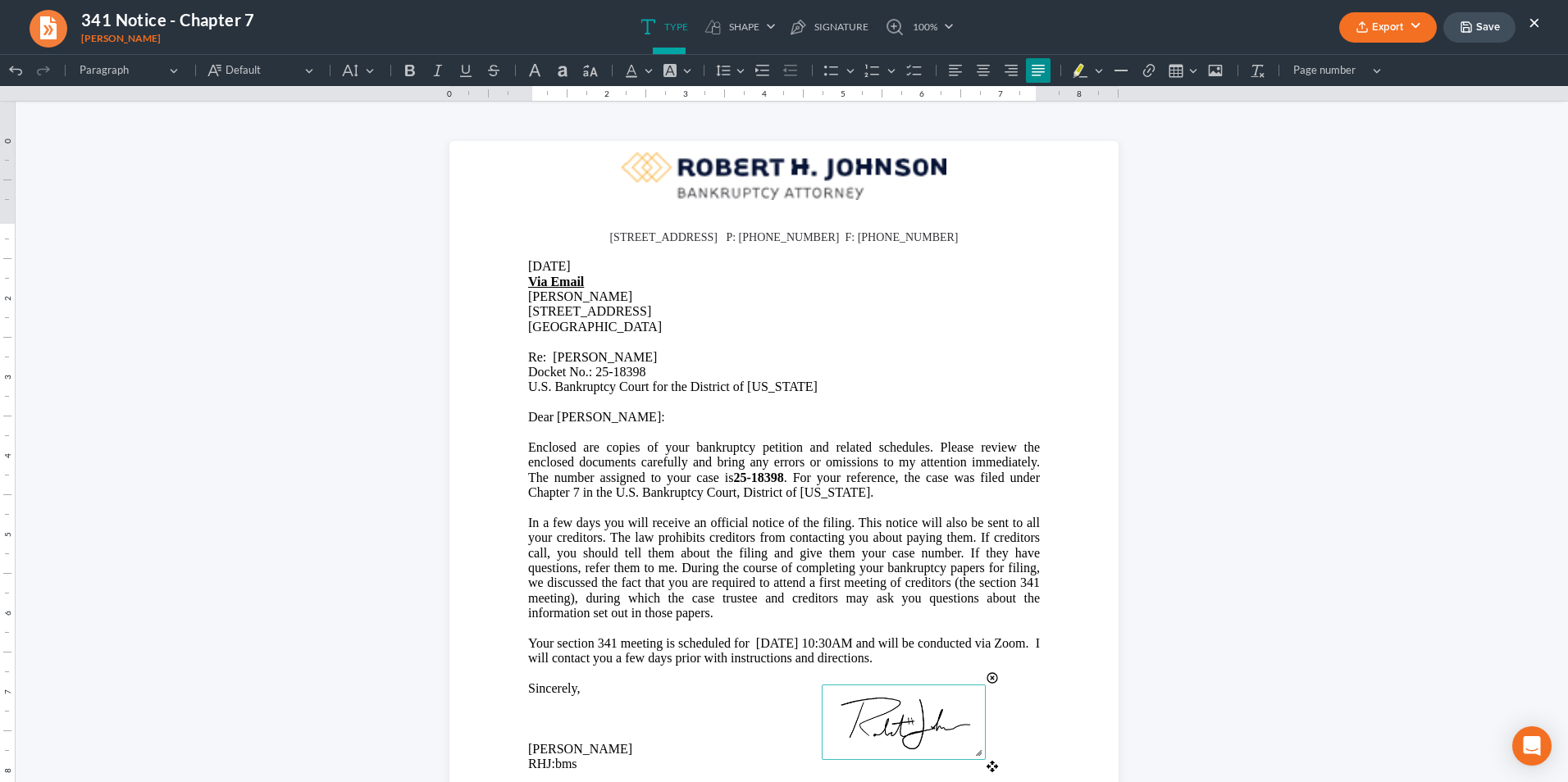
click at [1534, 20] on button "×" at bounding box center [1534, 22] width 11 height 20
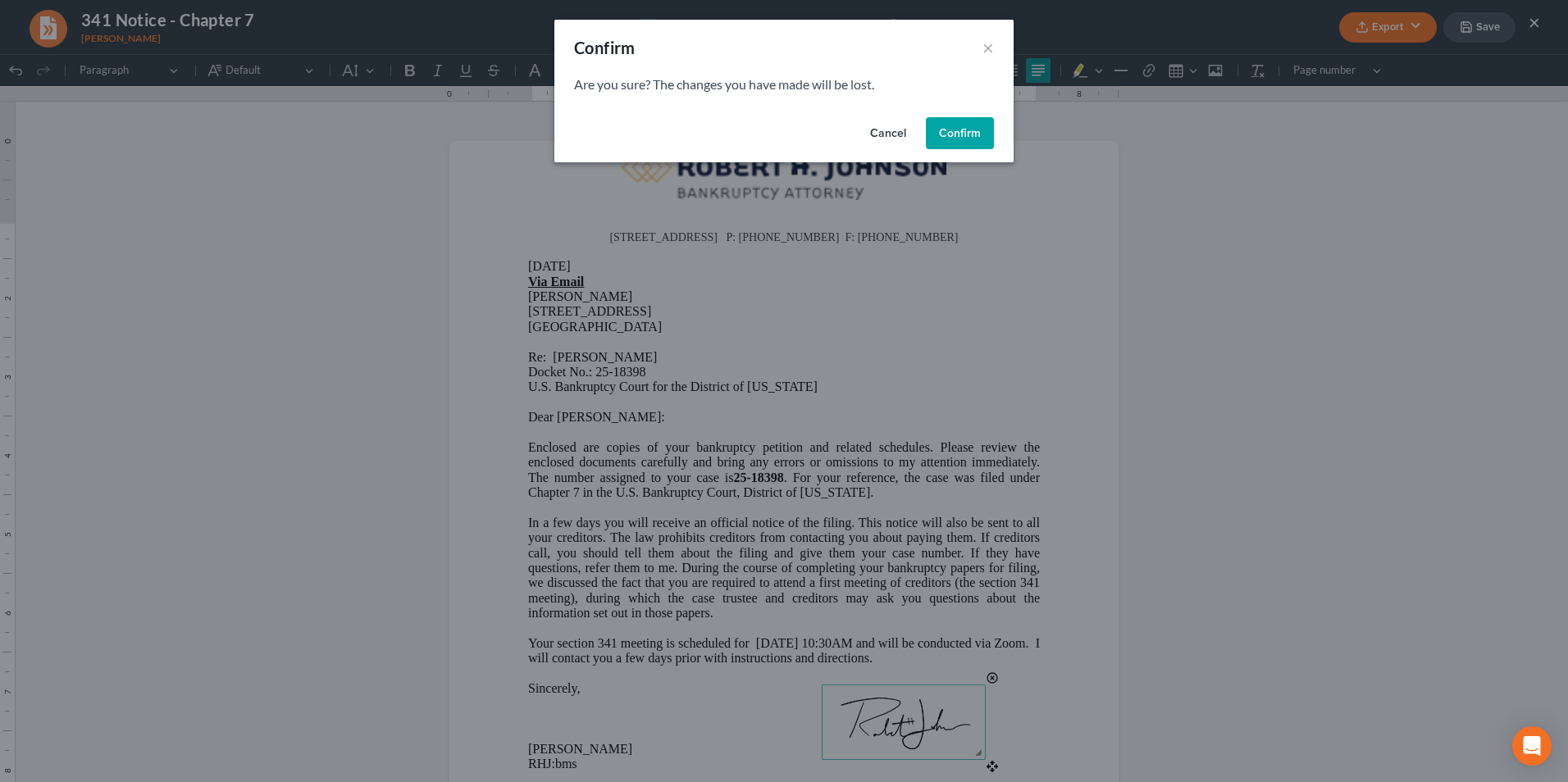
click at [966, 134] on button "Confirm" at bounding box center [959, 134] width 68 height 33
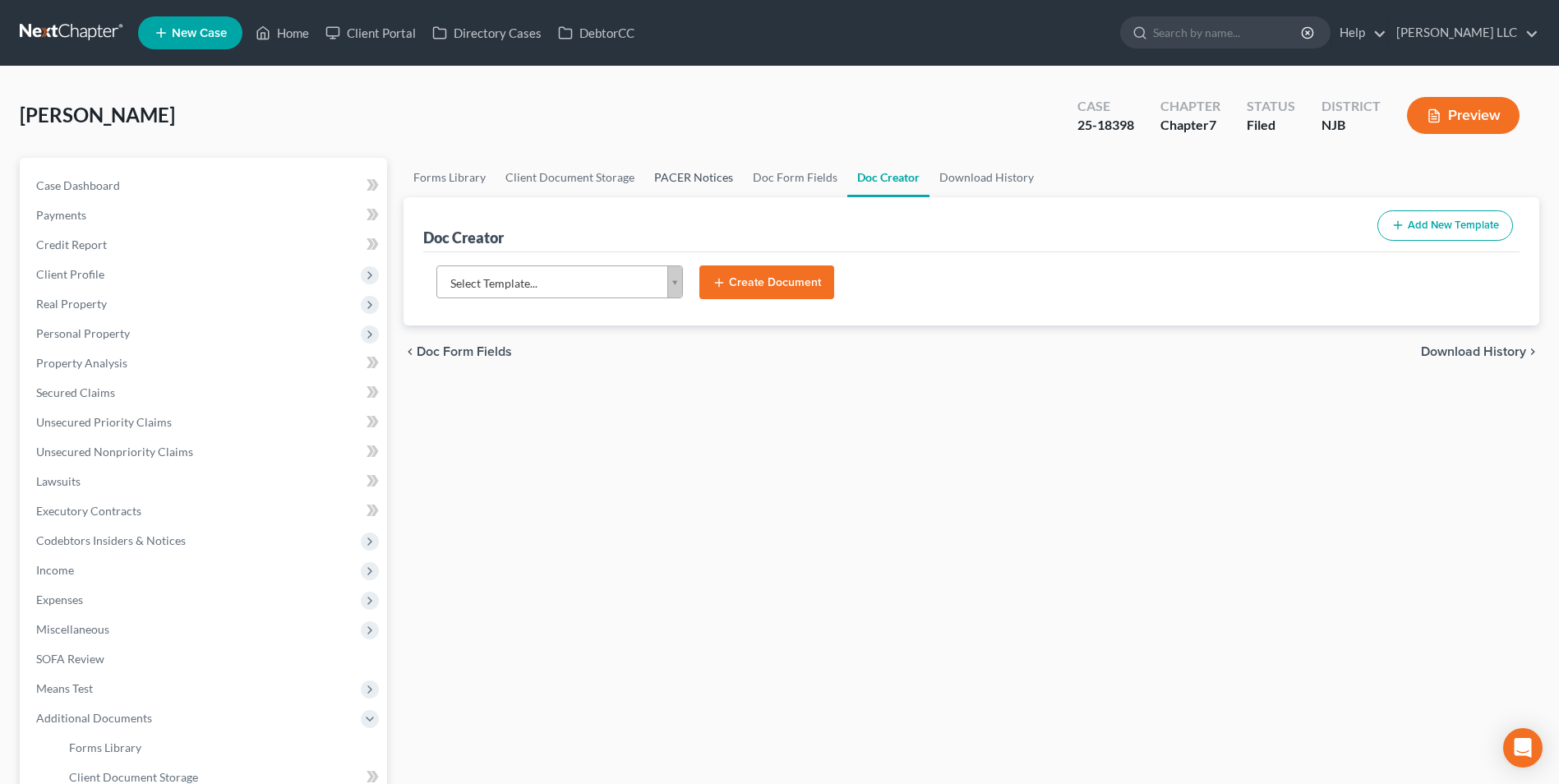
click at [668, 178] on link "PACER Notices" at bounding box center [694, 178] width 99 height 39
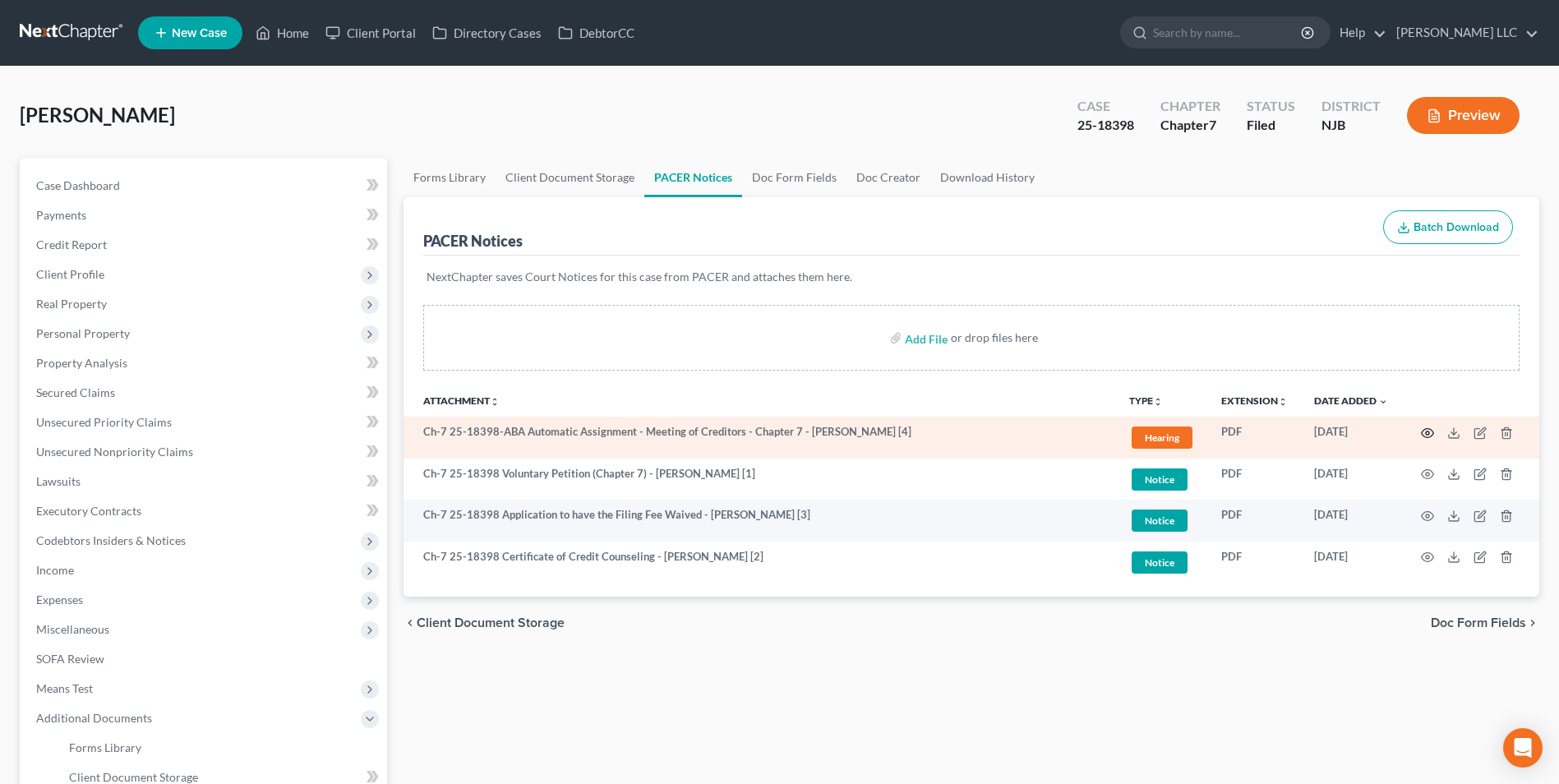
click at [1429, 436] on icon "button" at bounding box center [1428, 433] width 13 height 13
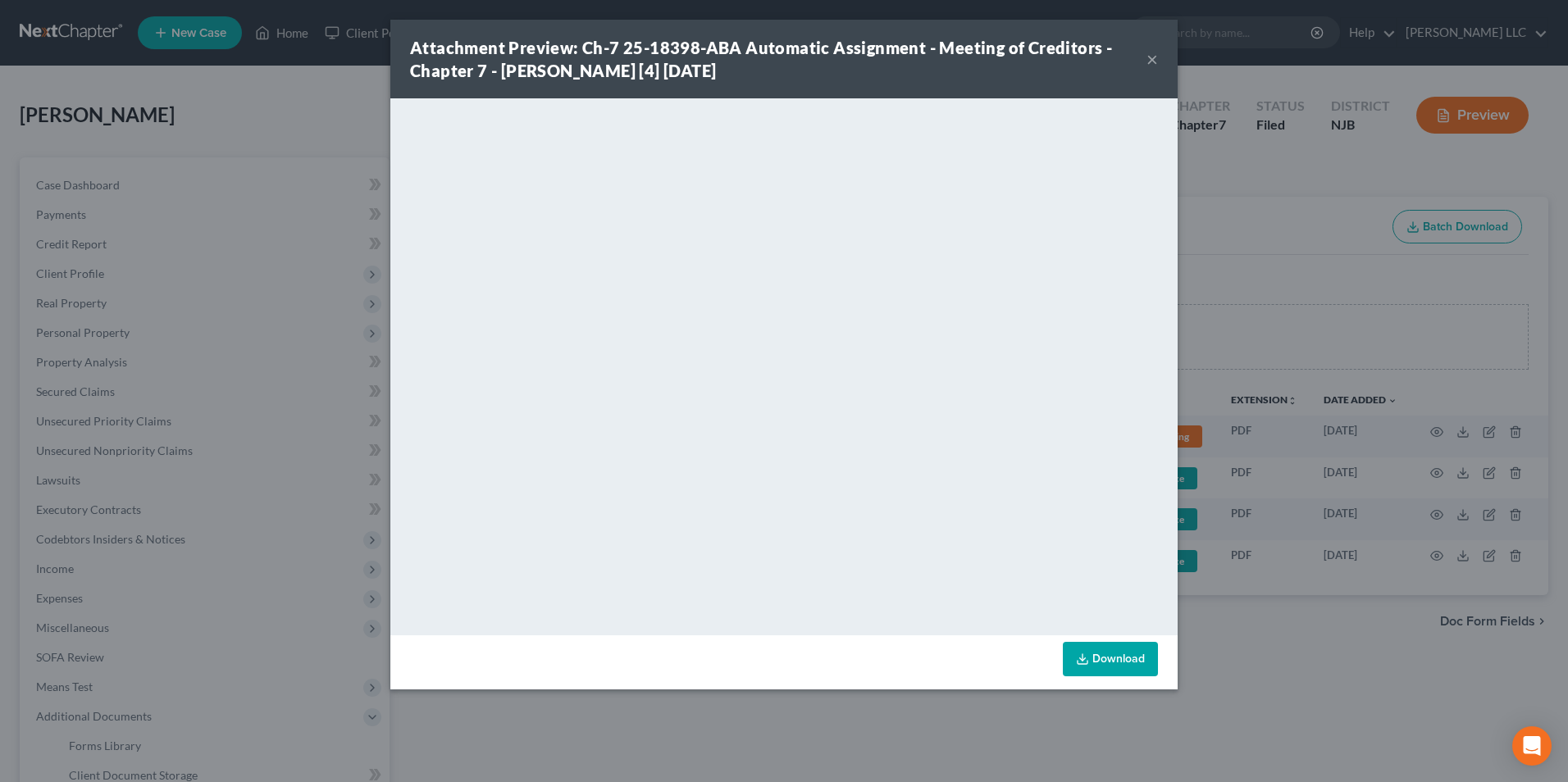
click at [1092, 28] on div "Attachment Preview: Ch-7 25-18398-ABA Automatic Assignment - Meeting of Credito…" at bounding box center [784, 59] width 787 height 79
click at [1148, 60] on button "×" at bounding box center [1152, 59] width 11 height 20
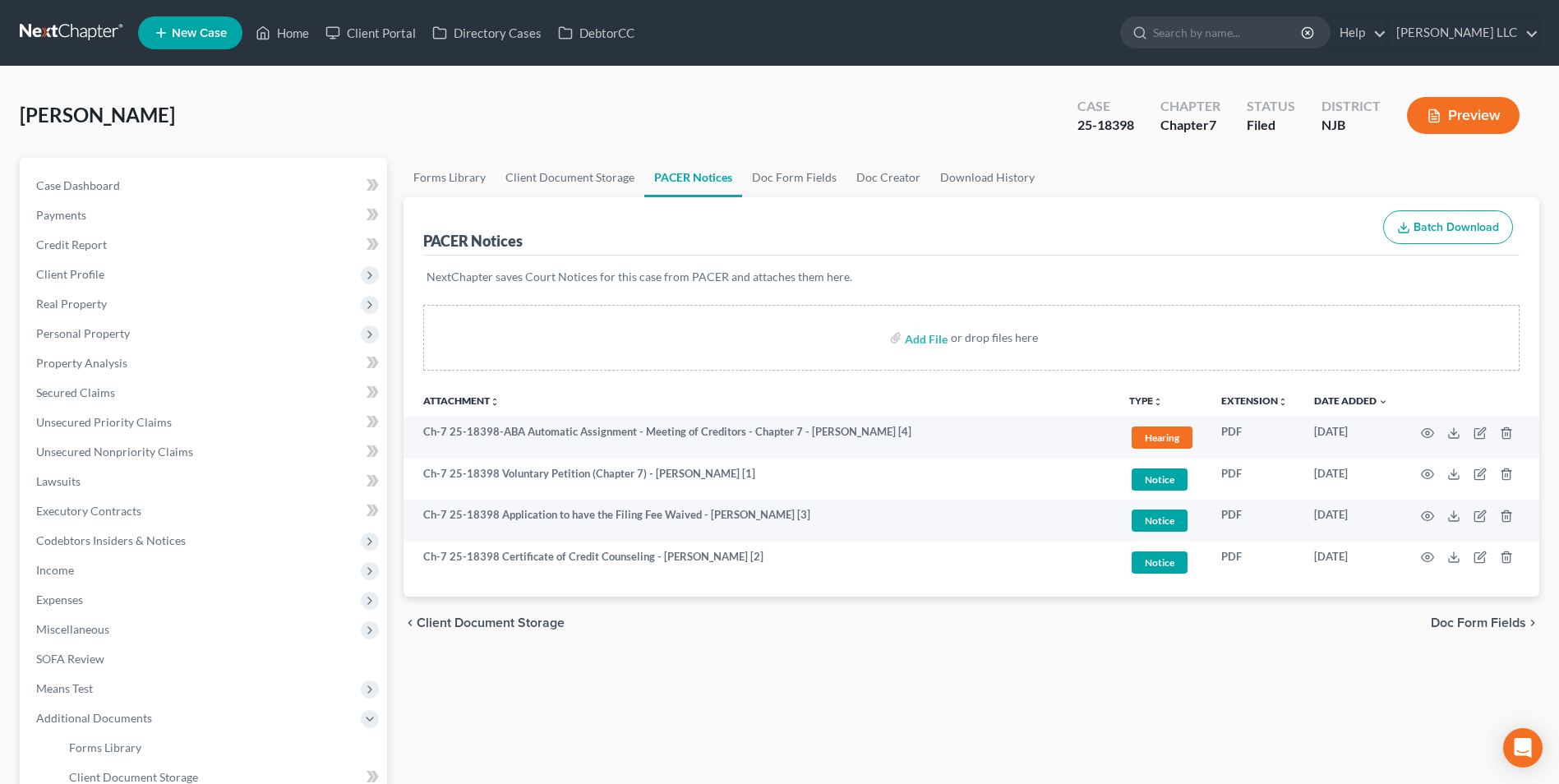
click at [77, 39] on link at bounding box center [72, 33] width 105 height 30
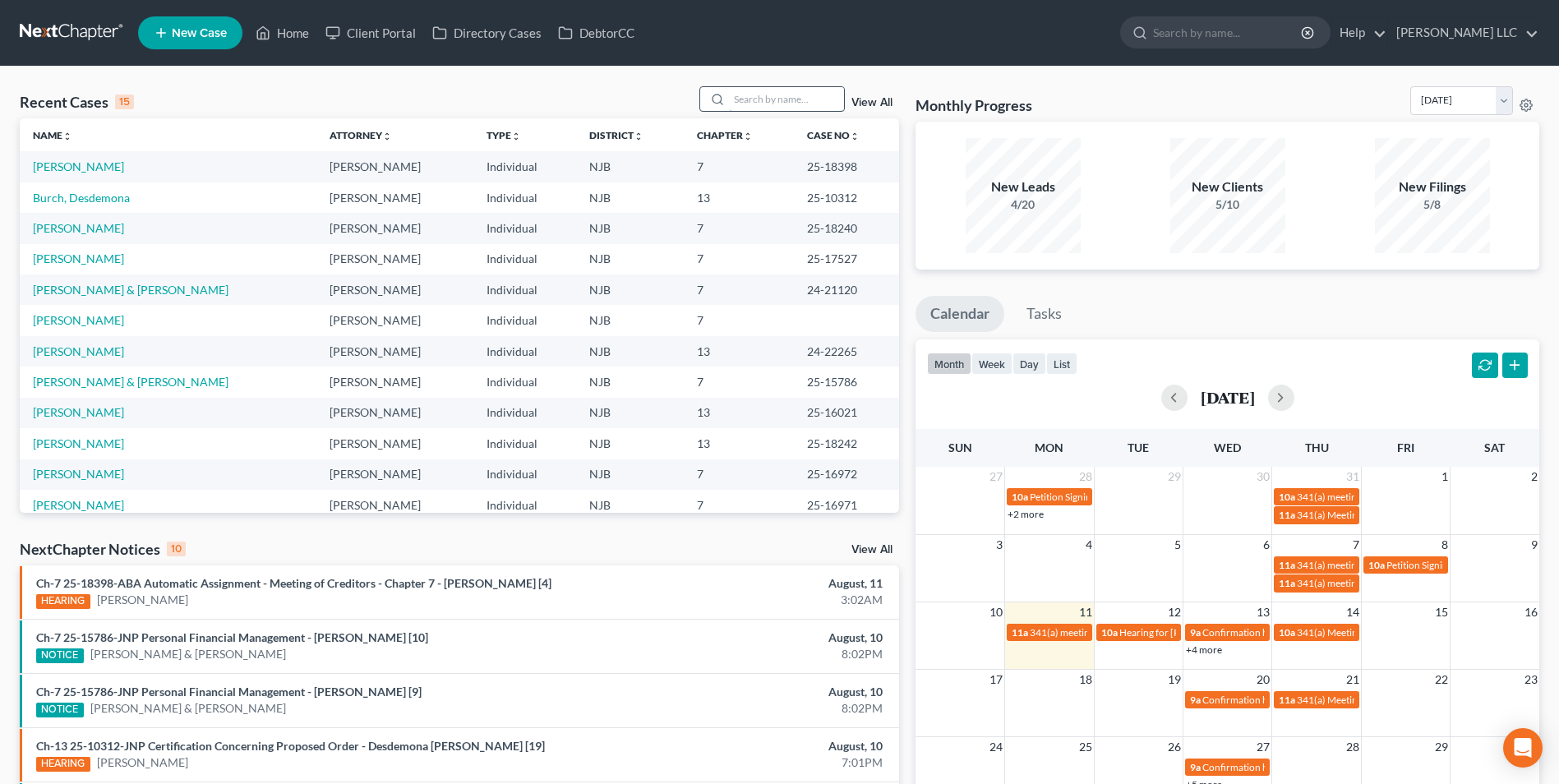
click at [779, 103] on input "search" at bounding box center [786, 99] width 115 height 24
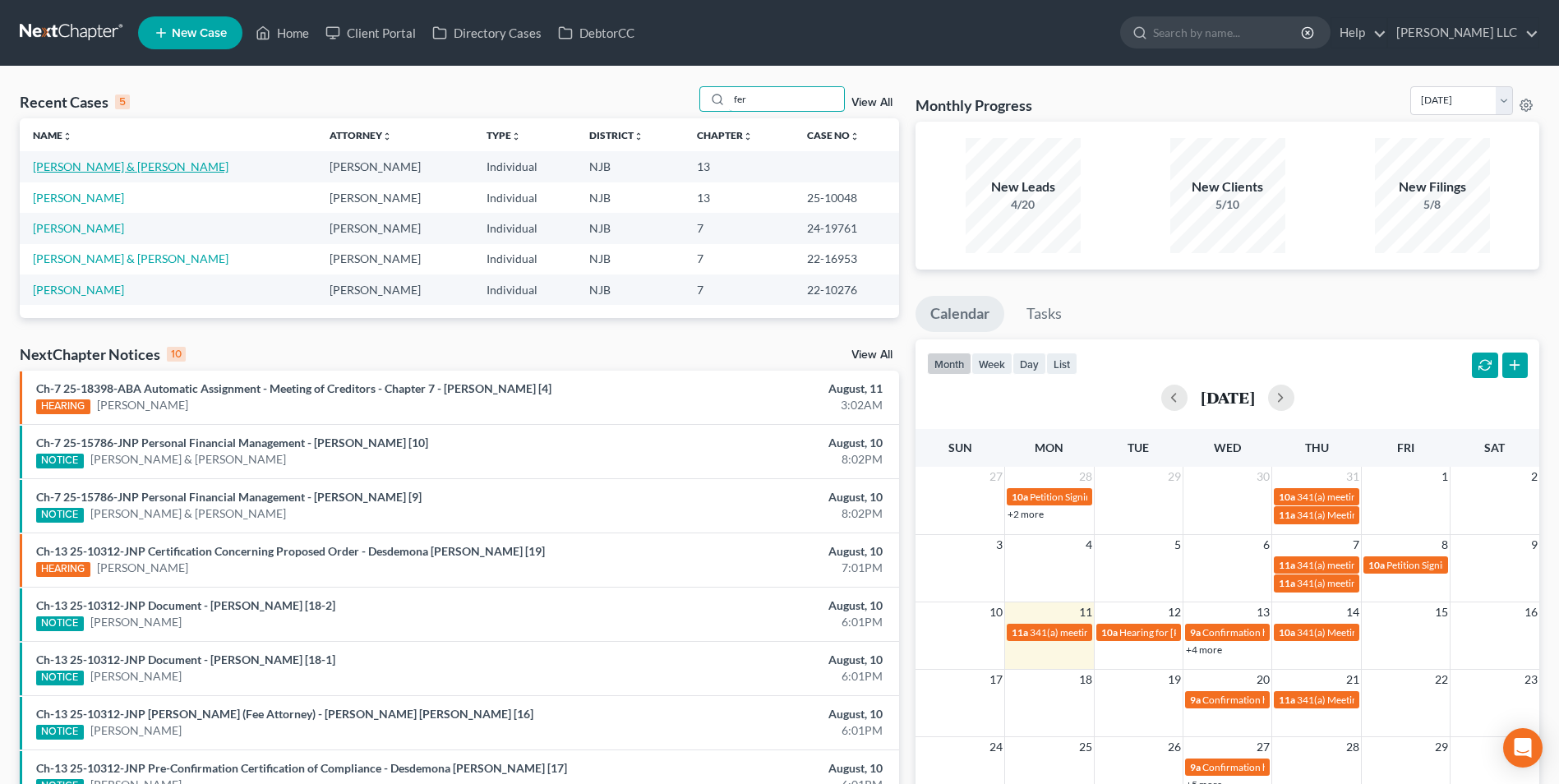
type input "fer"
click at [145, 170] on link "[PERSON_NAME] & [PERSON_NAME]" at bounding box center [131, 166] width 196 height 14
select select "1"
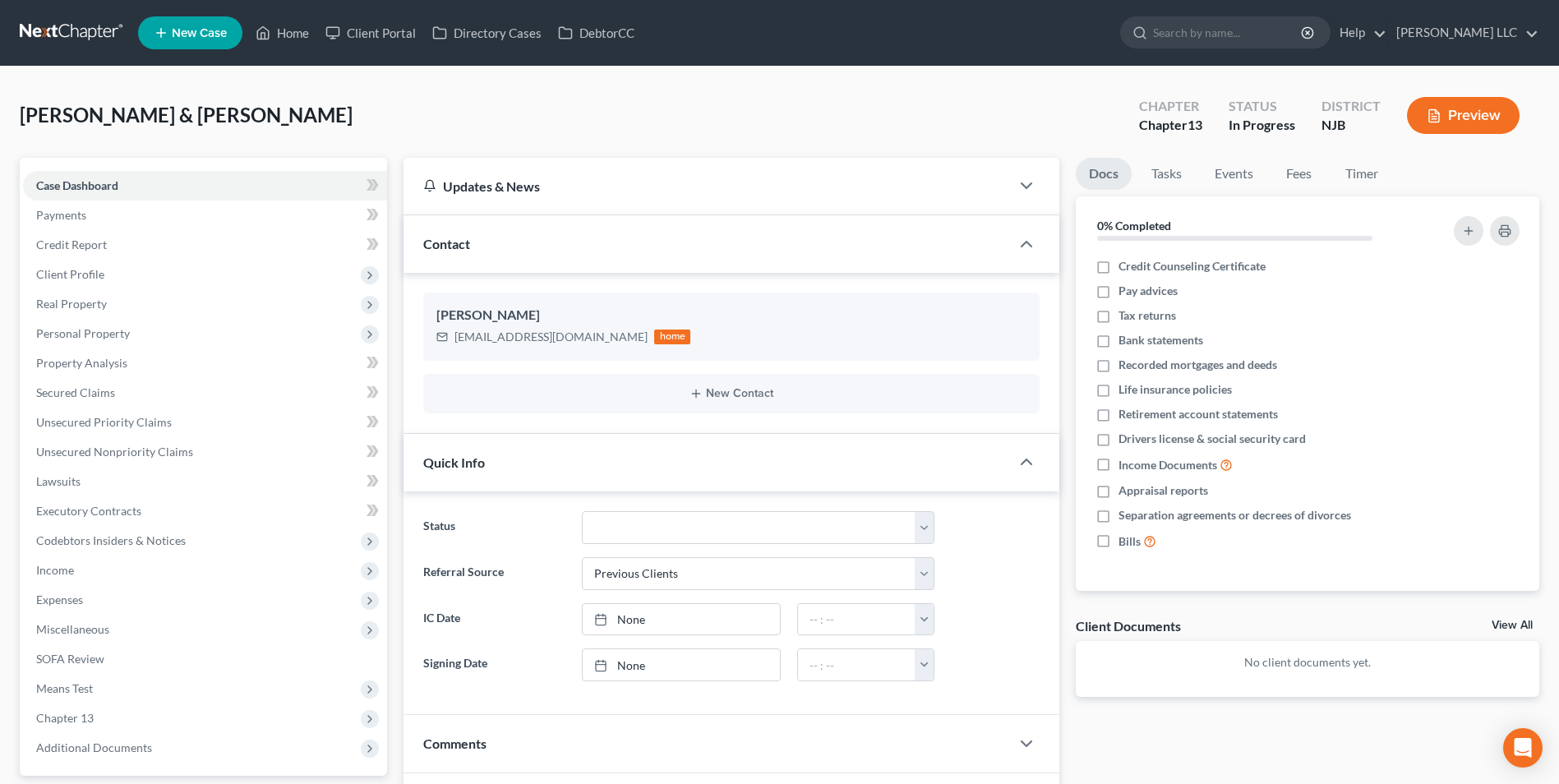
click at [1513, 622] on link "View All" at bounding box center [1512, 625] width 41 height 12
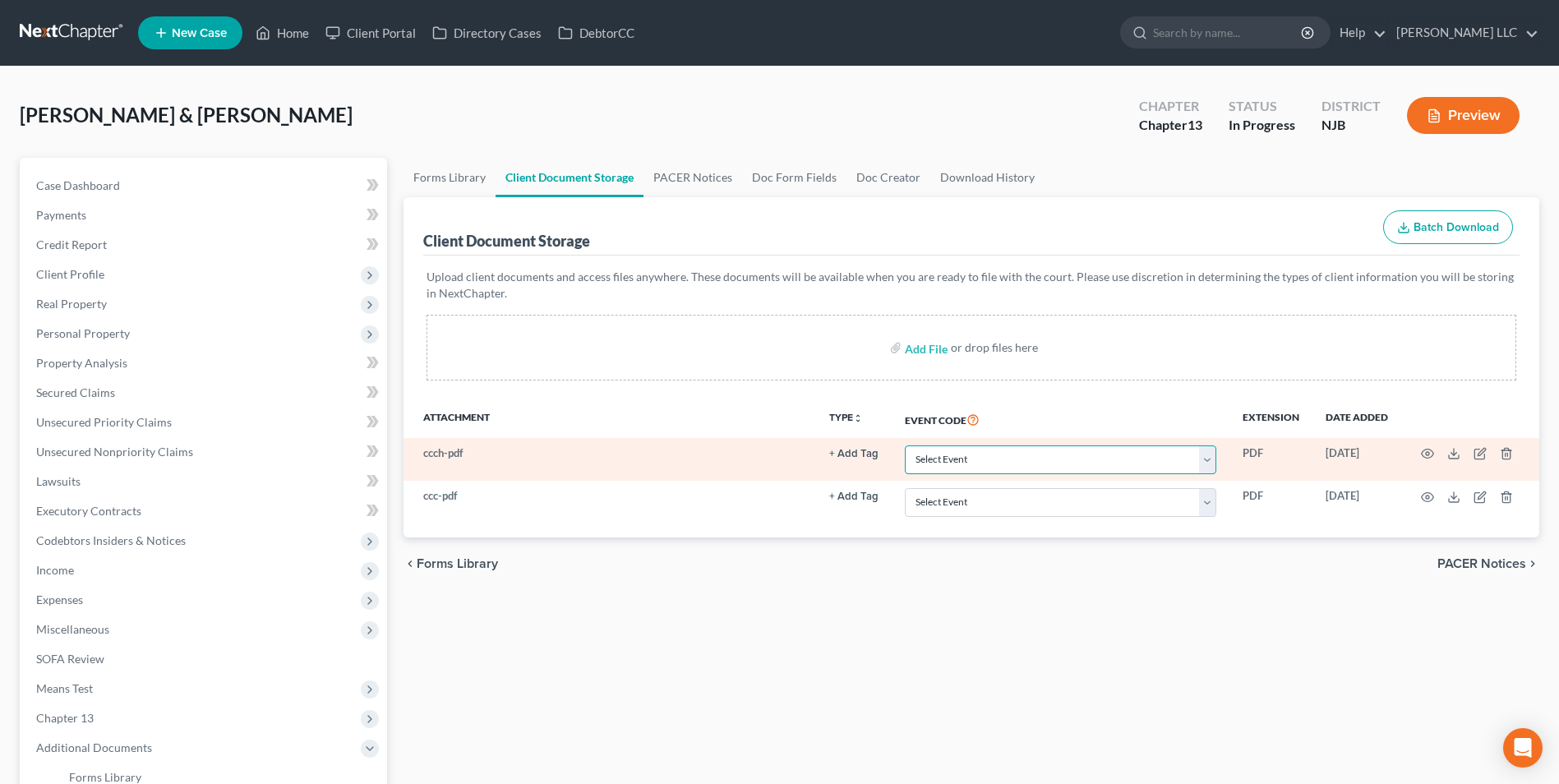
click at [1208, 468] on select "Select Event 20 Largest Unsecured Creditors Amended Attorney Compensation State…" at bounding box center [1060, 459] width 311 height 29
select select "9"
click at [905, 445] on select "Select Event 20 Largest Unsecured Creditors Amended Attorney Compensation State…" at bounding box center [1060, 459] width 311 height 29
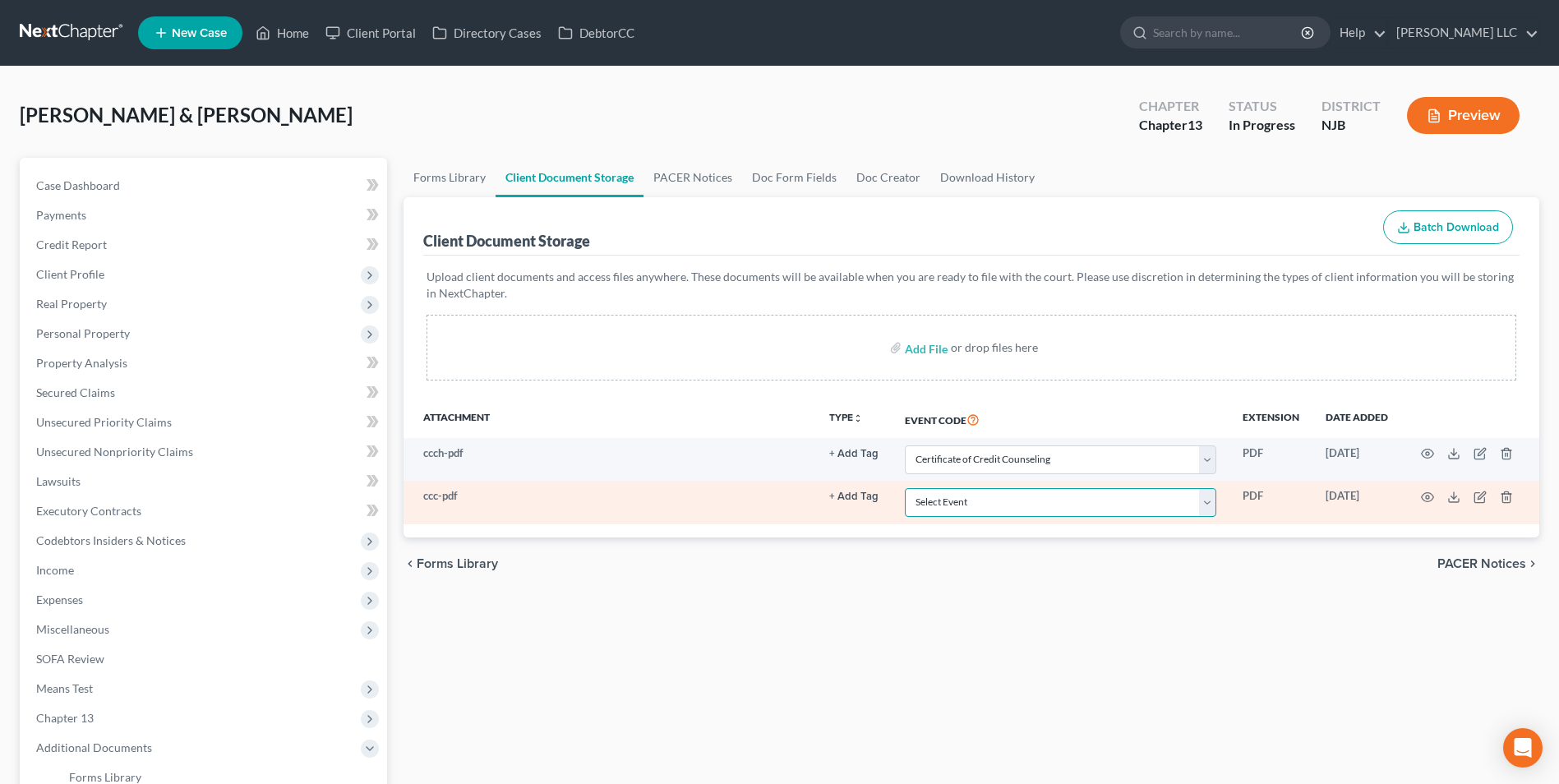
click at [1214, 504] on select "Select Event 20 Largest Unsecured Creditors Amended Attorney Compensation State…" at bounding box center [1060, 502] width 311 height 29
select select "9"
click at [905, 488] on select "Select Event 20 Largest Unsecured Creditors Amended Attorney Compensation State…" at bounding box center [1060, 502] width 311 height 29
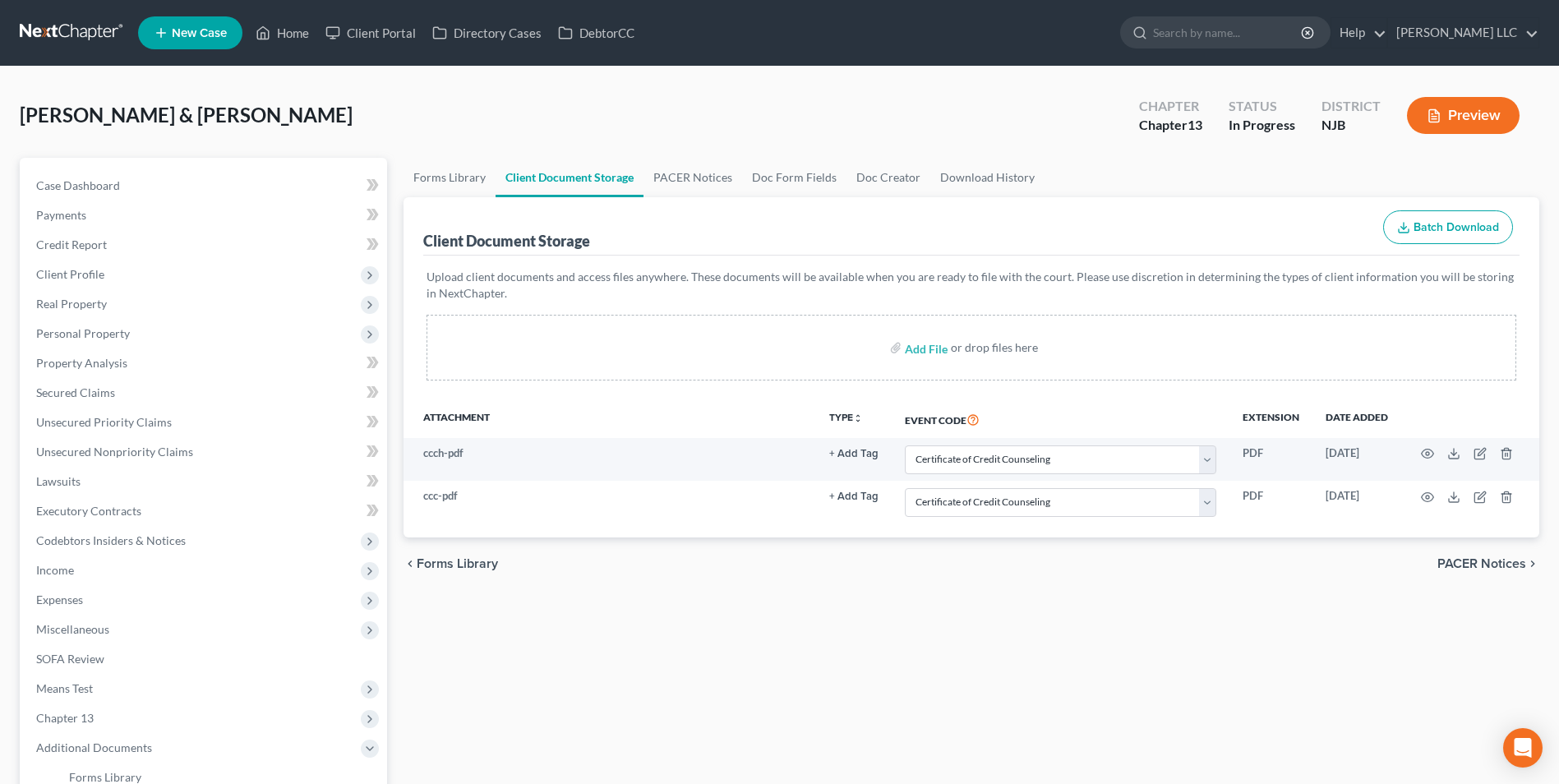
click at [57, 28] on link at bounding box center [72, 33] width 105 height 30
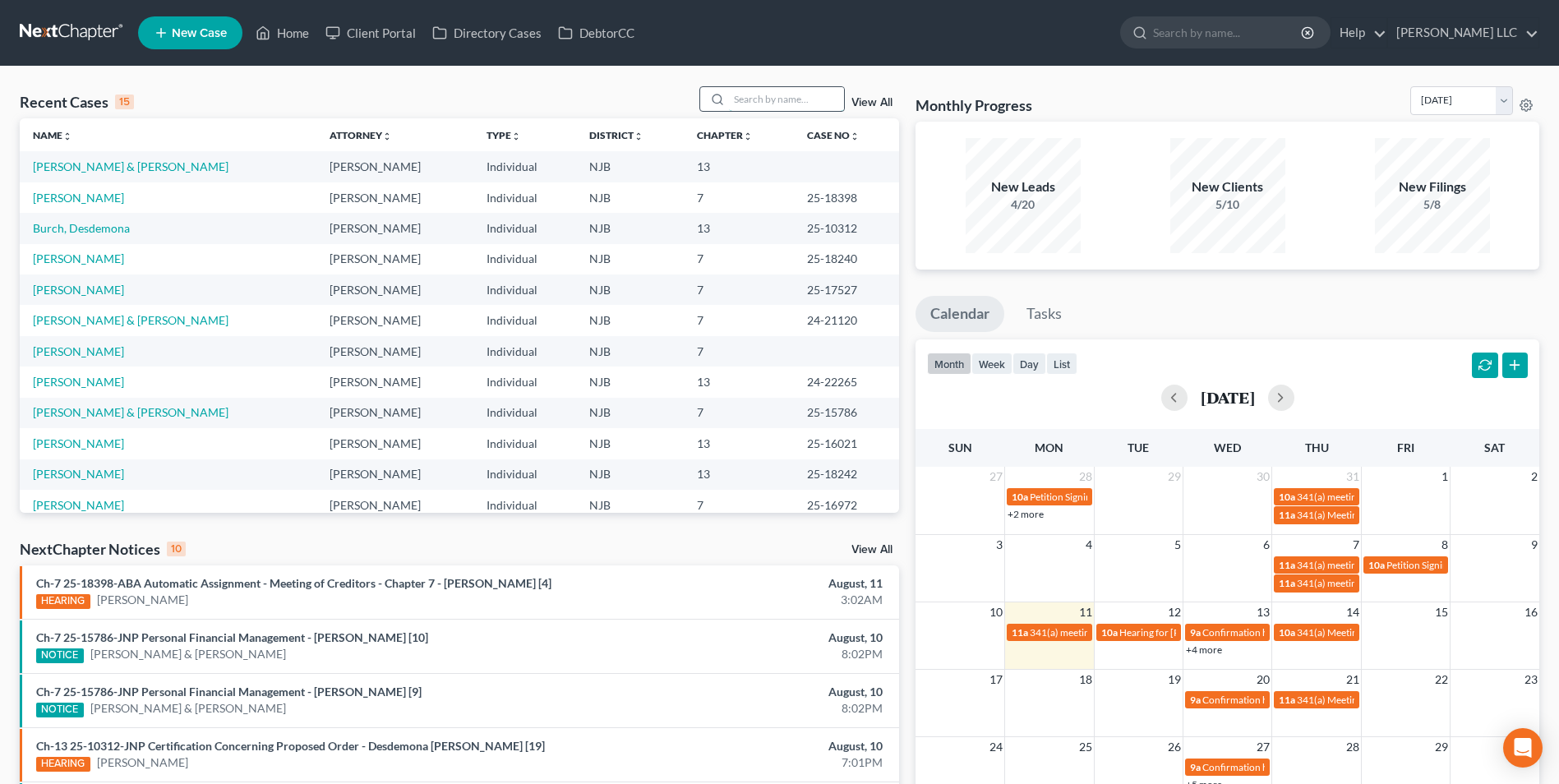
click at [758, 102] on input "search" at bounding box center [786, 99] width 115 height 24
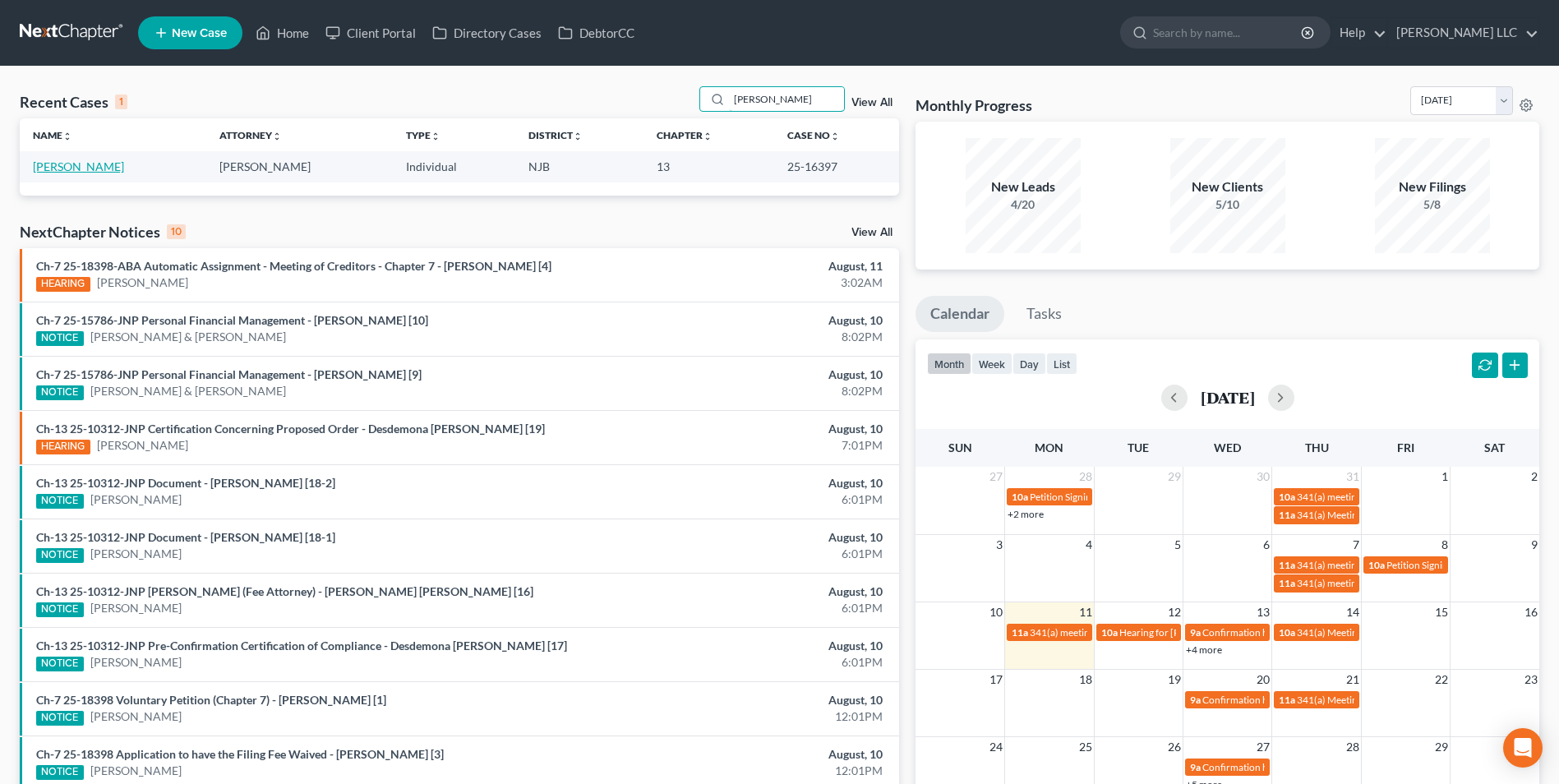
type input "reil"
click at [53, 167] on link "Reilly, Robert" at bounding box center [78, 166] width 91 height 14
select select "1"
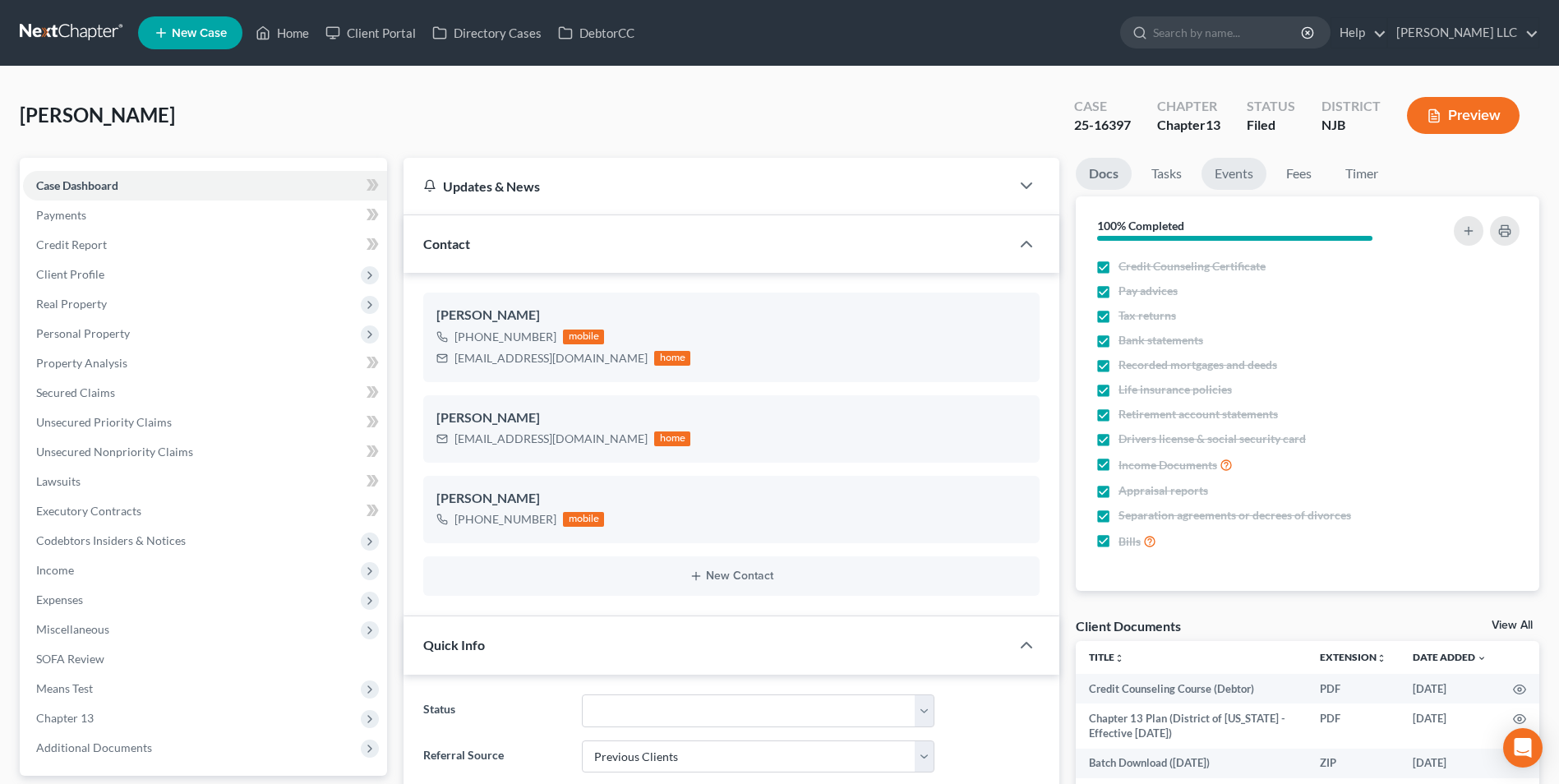
click at [1230, 179] on link "Events" at bounding box center [1234, 173] width 65 height 32
